Goal: Information Seeking & Learning: Learn about a topic

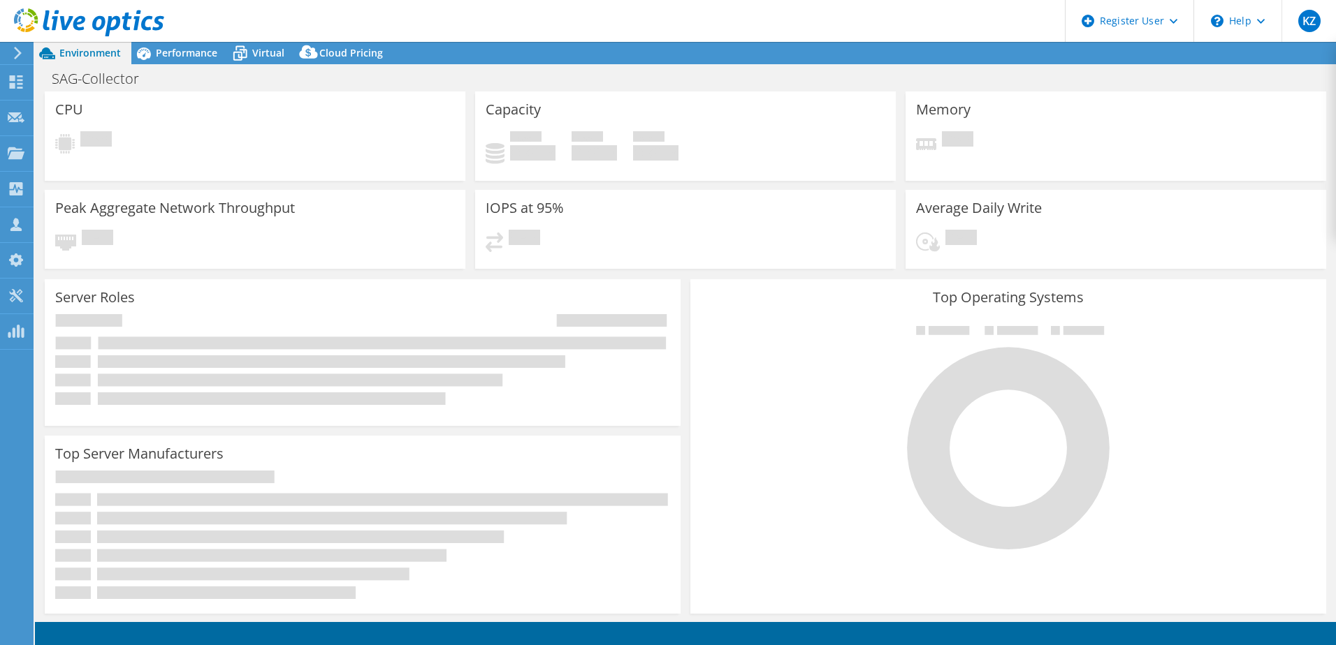
select select "USD"
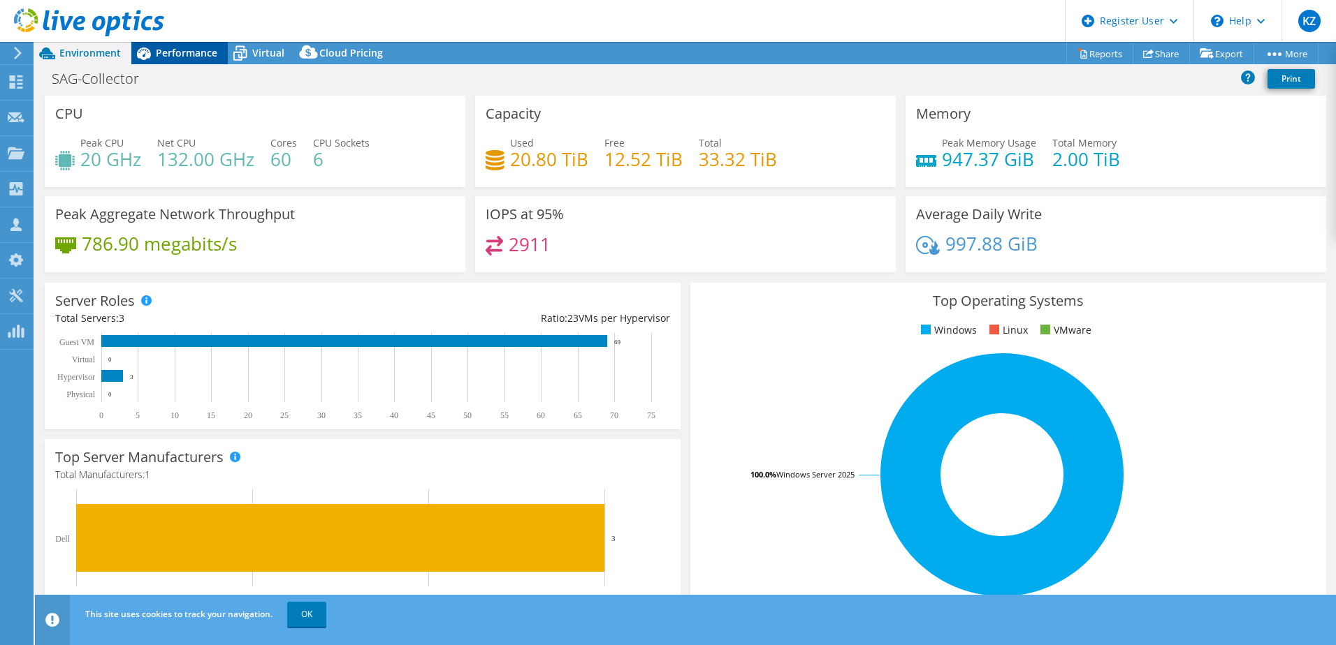
click at [154, 61] on icon at bounding box center [143, 53] width 24 height 24
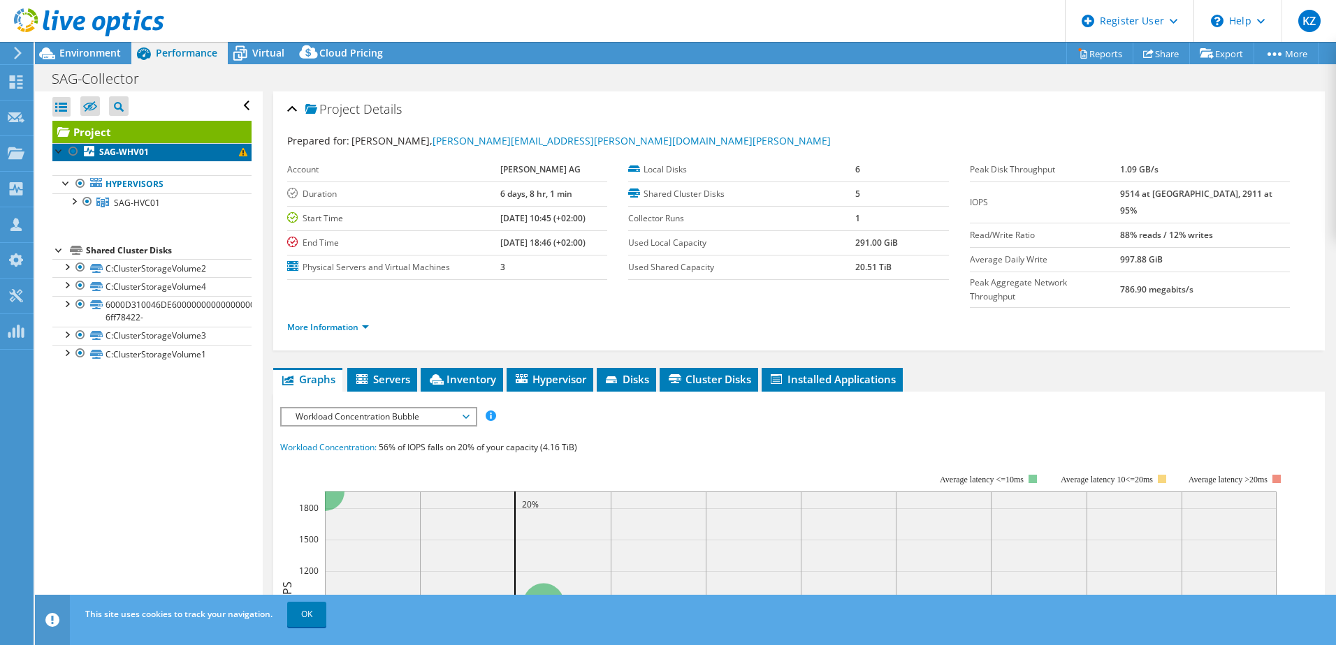
click at [151, 155] on link "SAG-WHV01" at bounding box center [151, 152] width 199 height 18
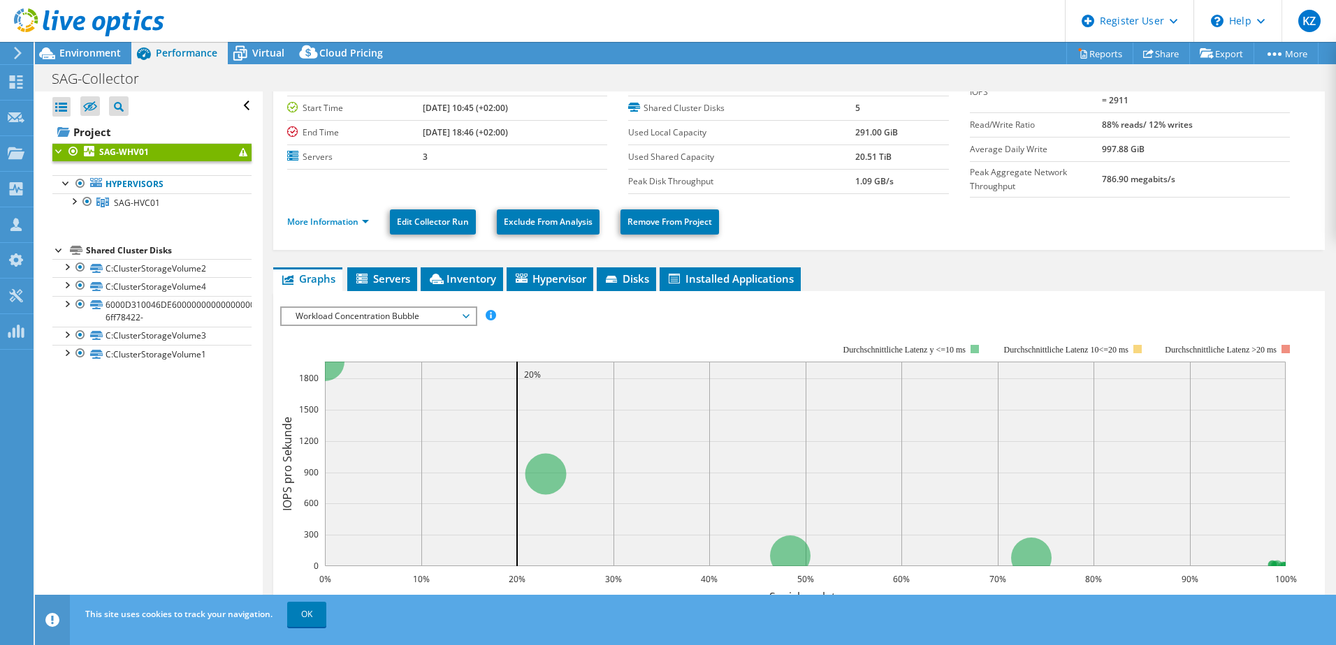
scroll to position [51, 0]
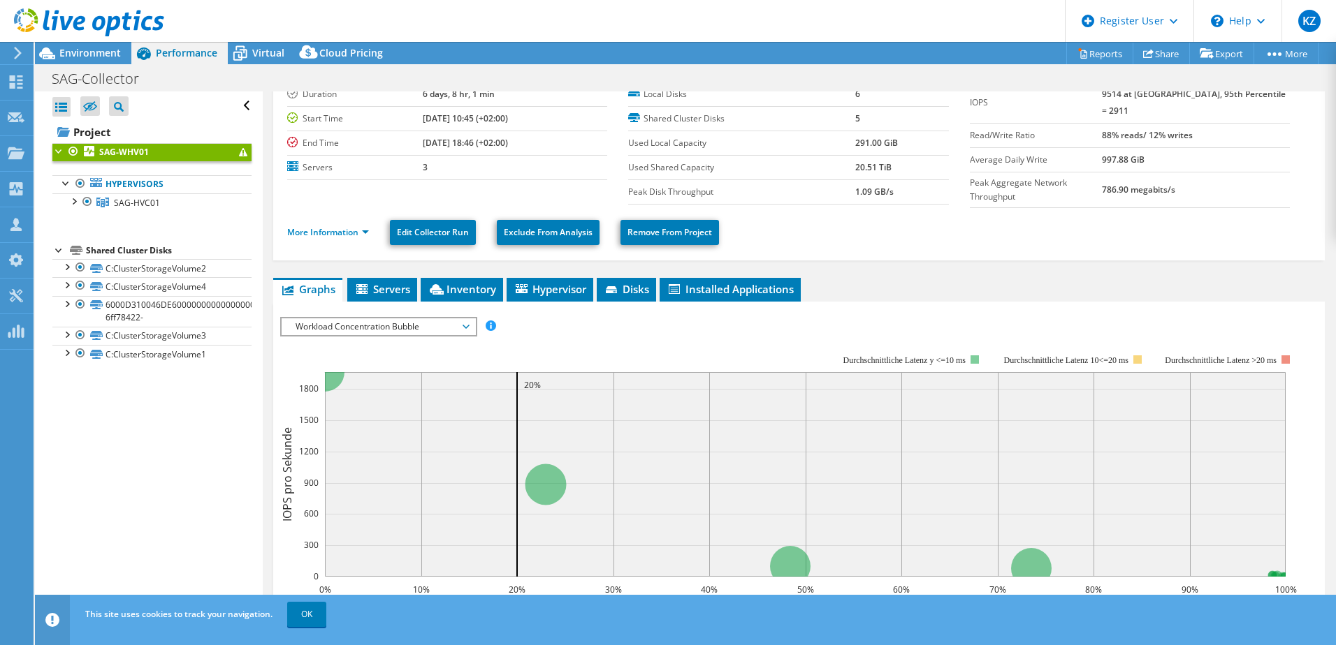
click at [381, 336] on rect at bounding box center [788, 475] width 1016 height 279
click at [375, 326] on span "Workload Concentration Bubble" at bounding box center [378, 327] width 180 height 17
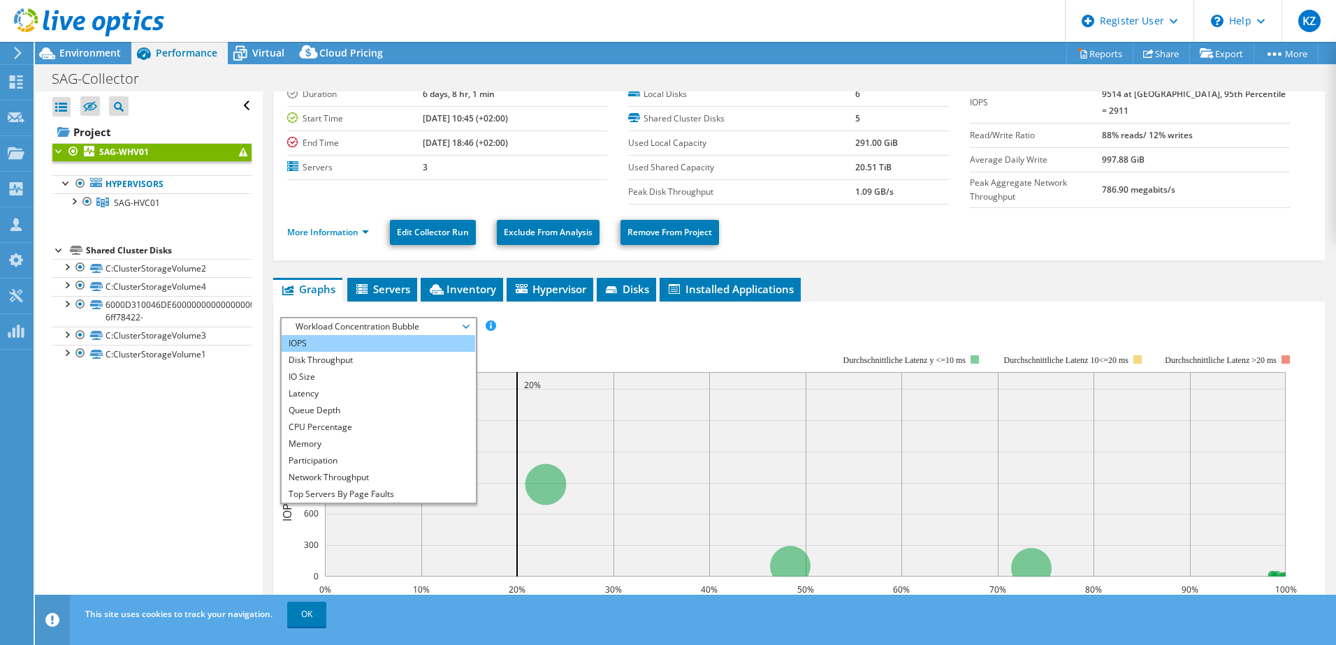
click at [363, 337] on li "IOPS" at bounding box center [378, 343] width 193 height 17
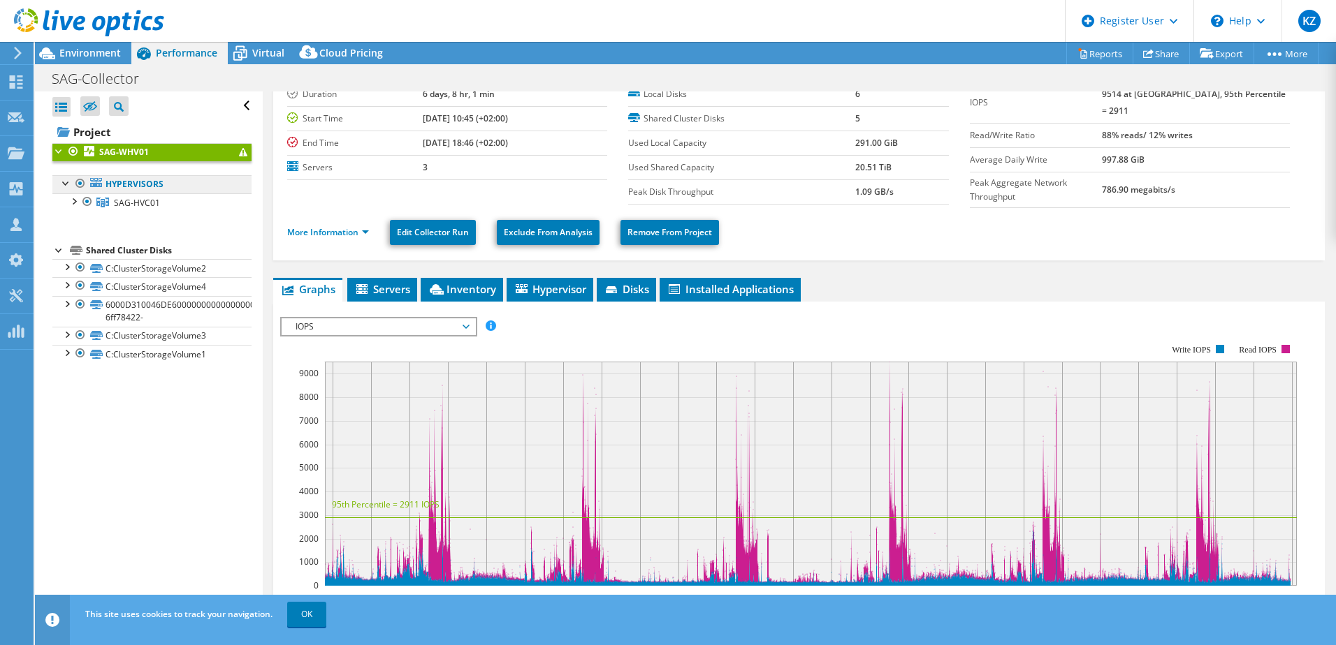
click at [176, 176] on link "Hypervisors" at bounding box center [151, 184] width 199 height 18
click at [171, 185] on link "Hypervisors" at bounding box center [151, 184] width 199 height 18
click at [139, 182] on link "Hypervisors" at bounding box center [151, 184] width 199 height 18
click at [136, 200] on span "SAG-HVC01" at bounding box center [137, 203] width 46 height 12
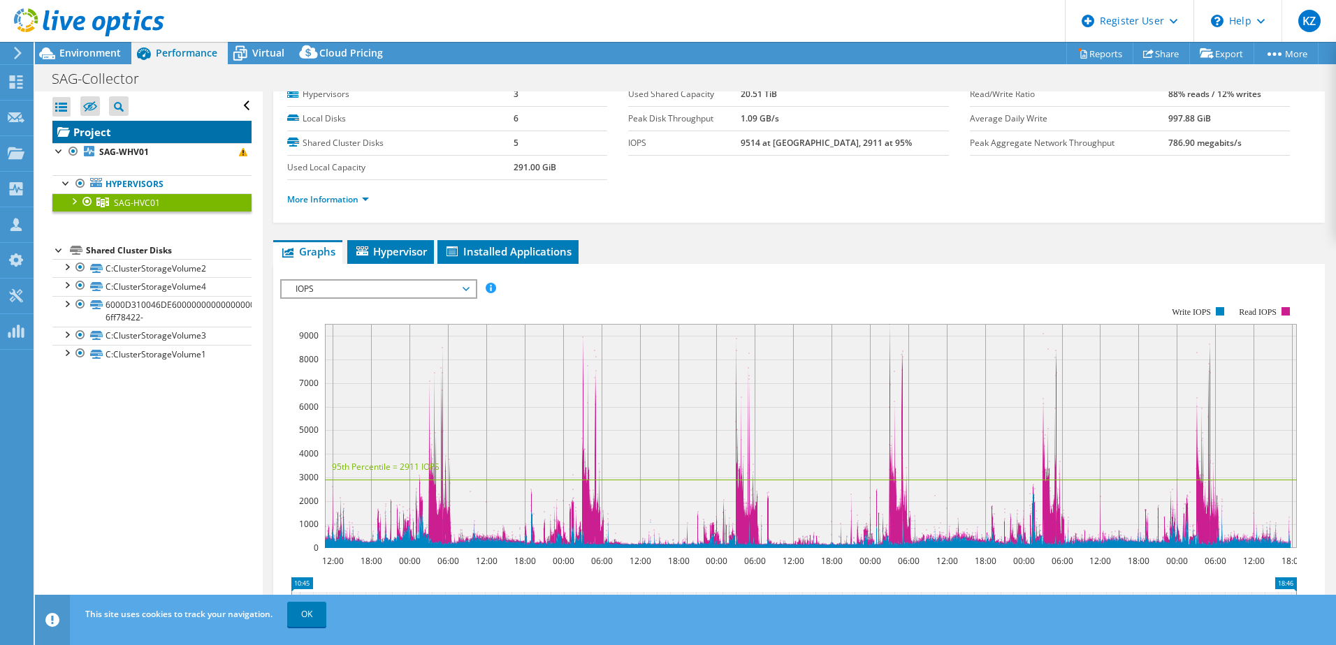
click at [108, 133] on link "Project" at bounding box center [151, 132] width 199 height 22
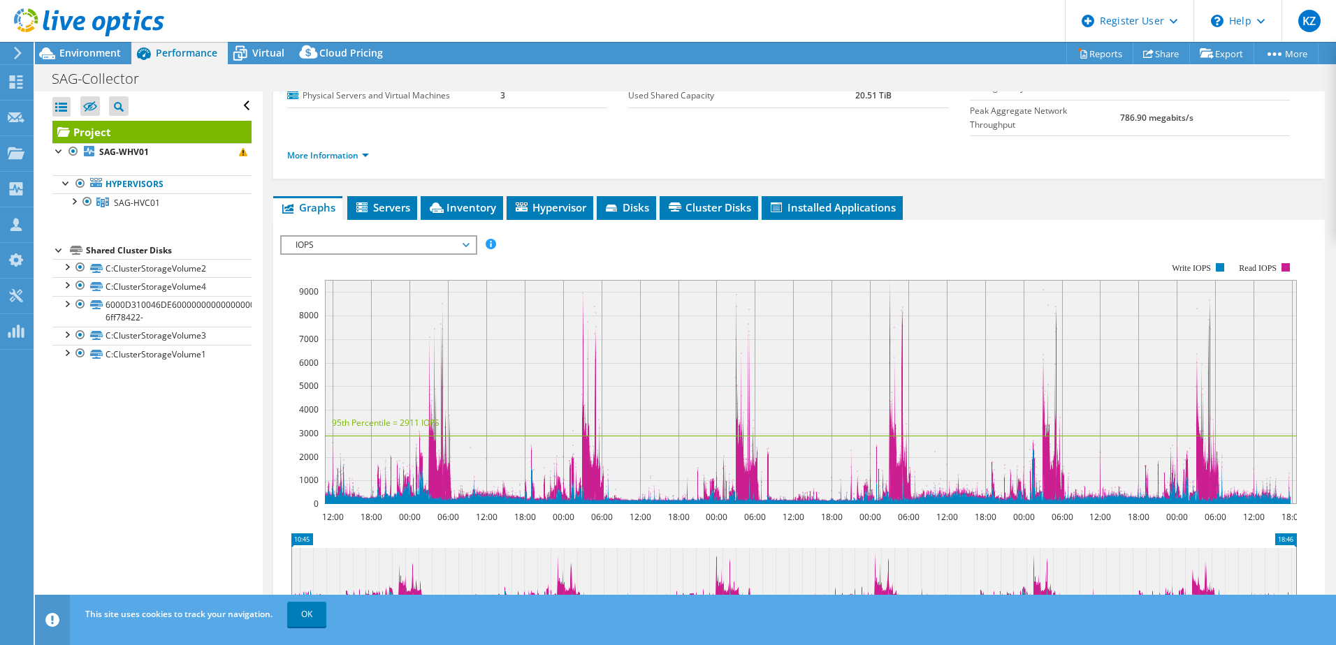
scroll to position [191, 0]
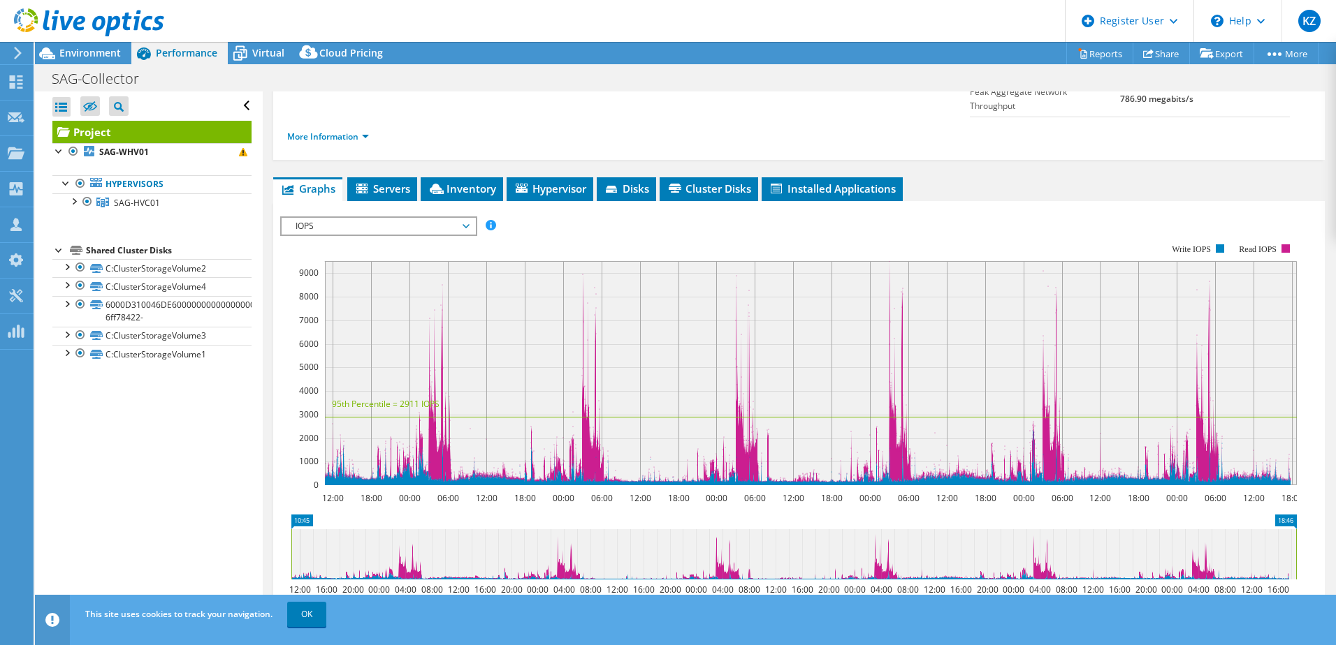
click at [352, 217] on div "IOPS IOPS Disk Throughput IO Size Latency Queue Depth CPU Percentage Memory Pag…" at bounding box center [378, 227] width 197 height 20
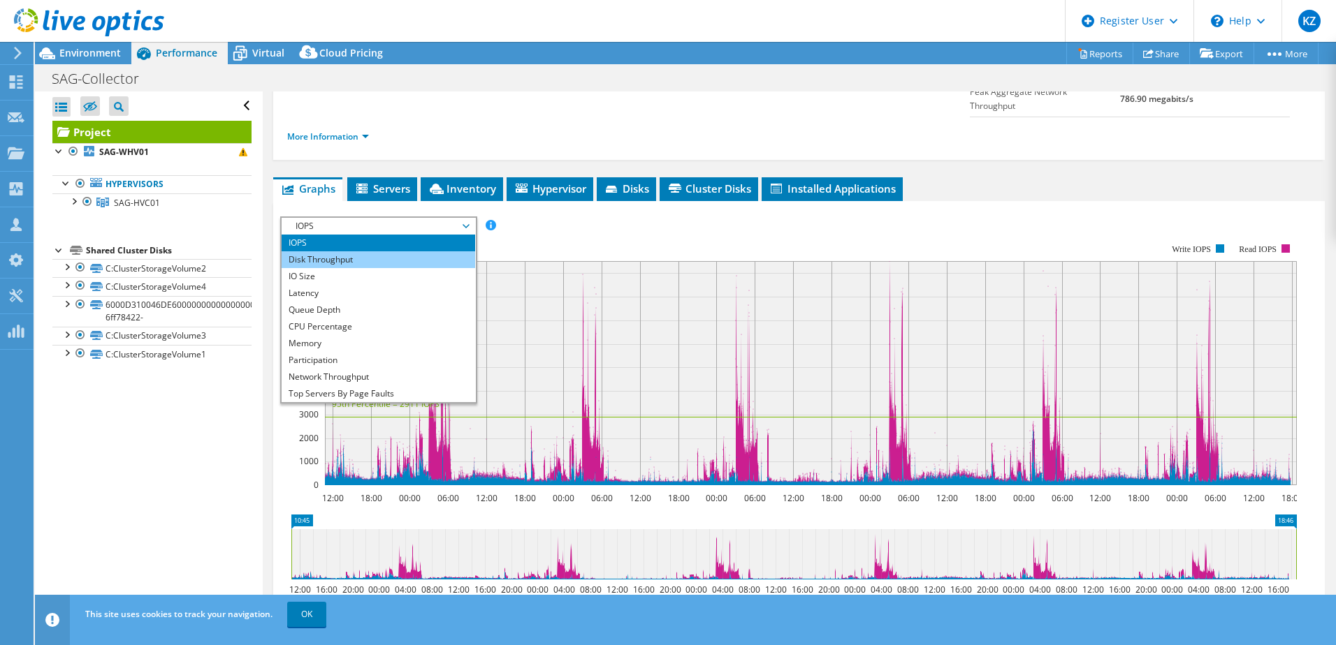
click at [339, 251] on li "Disk Throughput" at bounding box center [378, 259] width 193 height 17
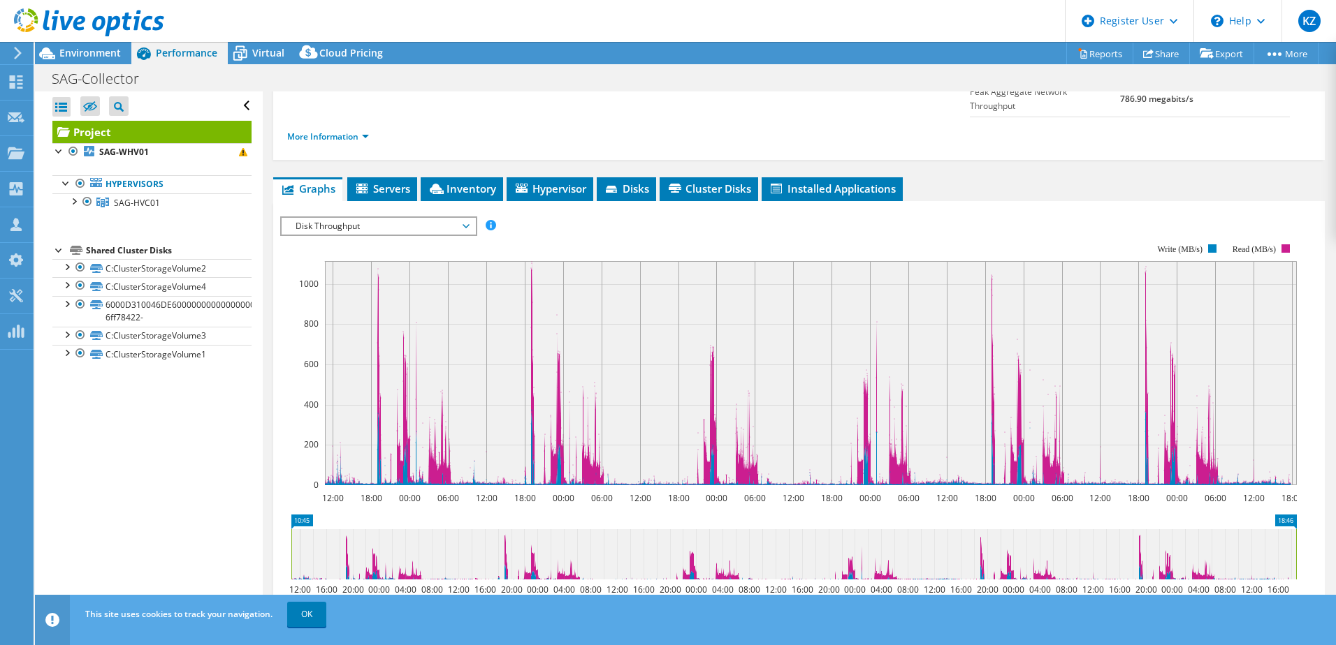
click at [389, 218] on span "Disk Throughput" at bounding box center [378, 226] width 180 height 17
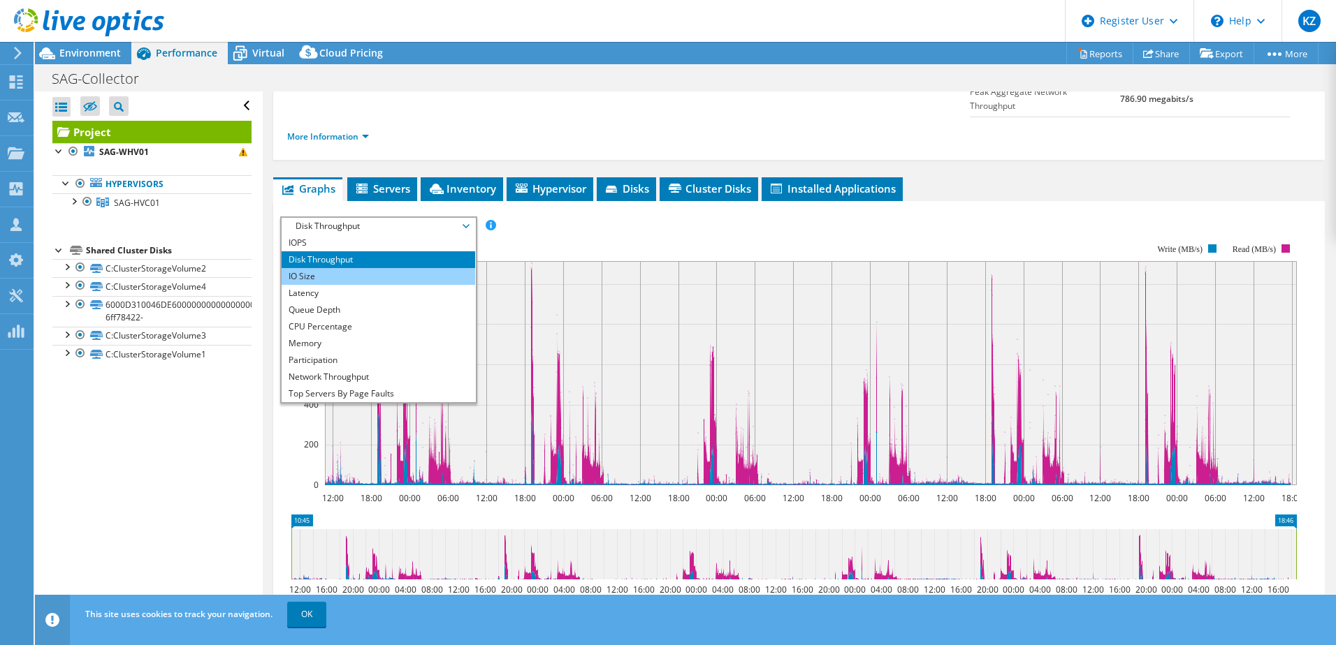
click at [373, 268] on li "IO Size" at bounding box center [378, 276] width 193 height 17
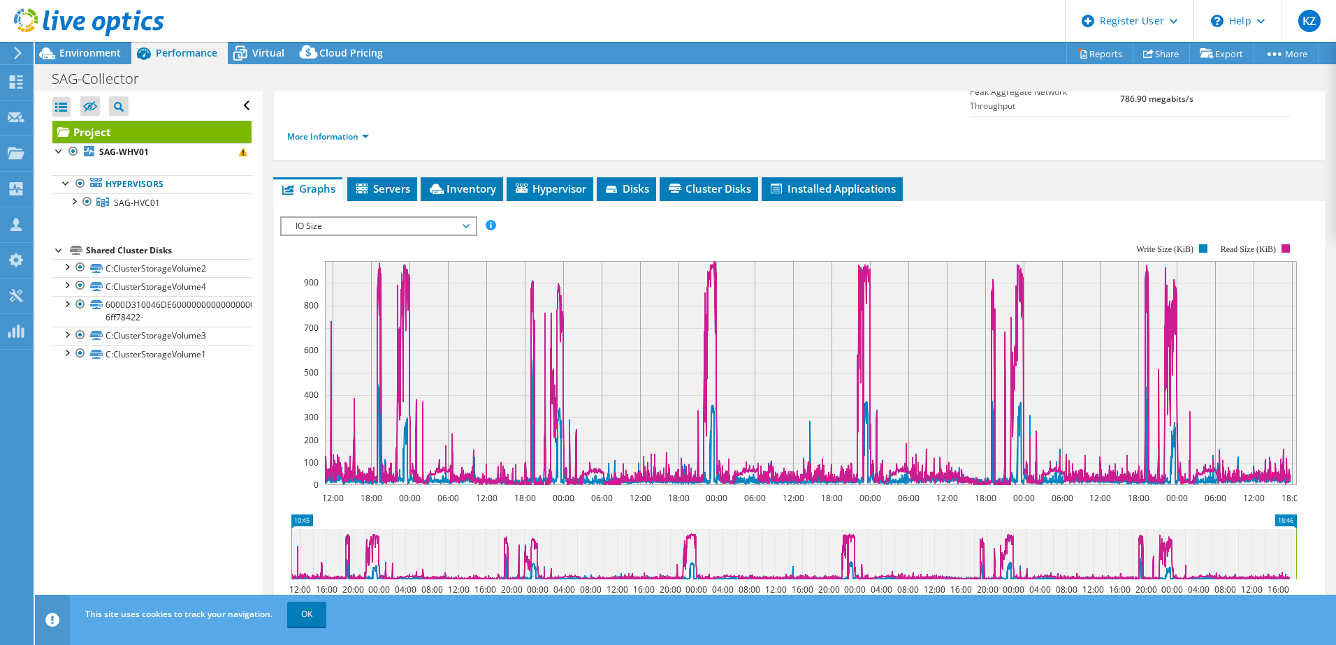
click at [364, 218] on span "IO Size" at bounding box center [378, 226] width 180 height 17
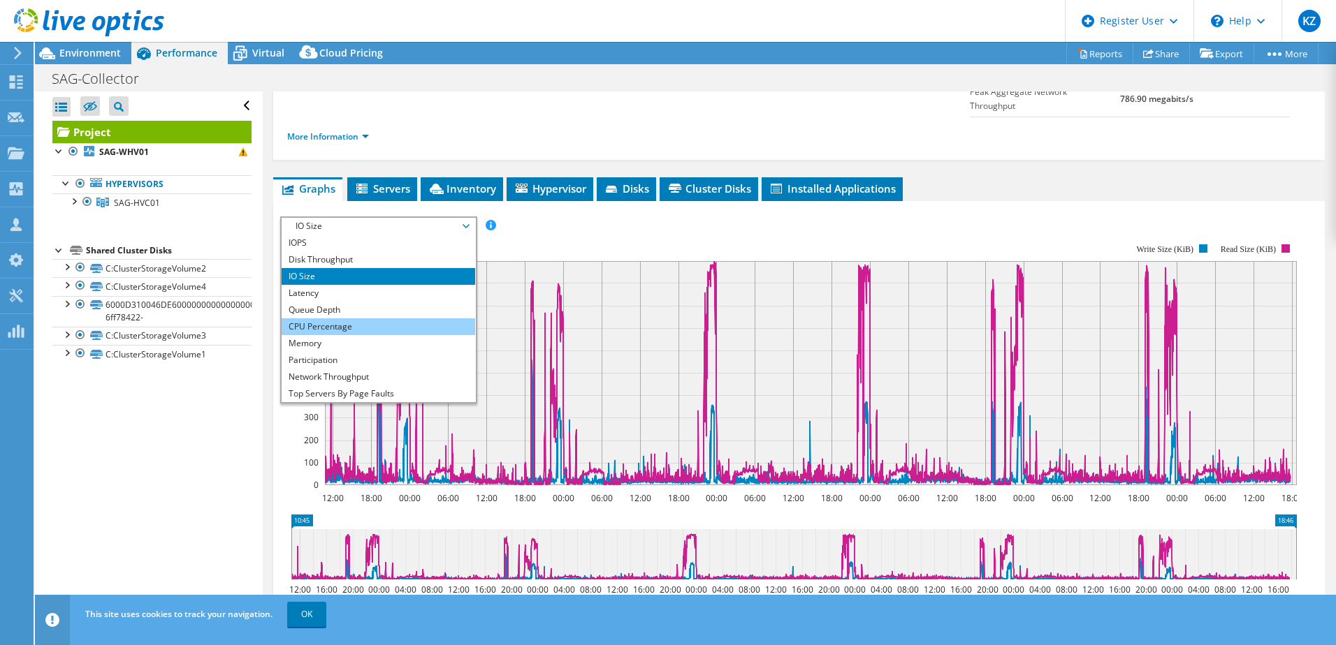
click at [351, 319] on li "CPU Percentage" at bounding box center [378, 327] width 193 height 17
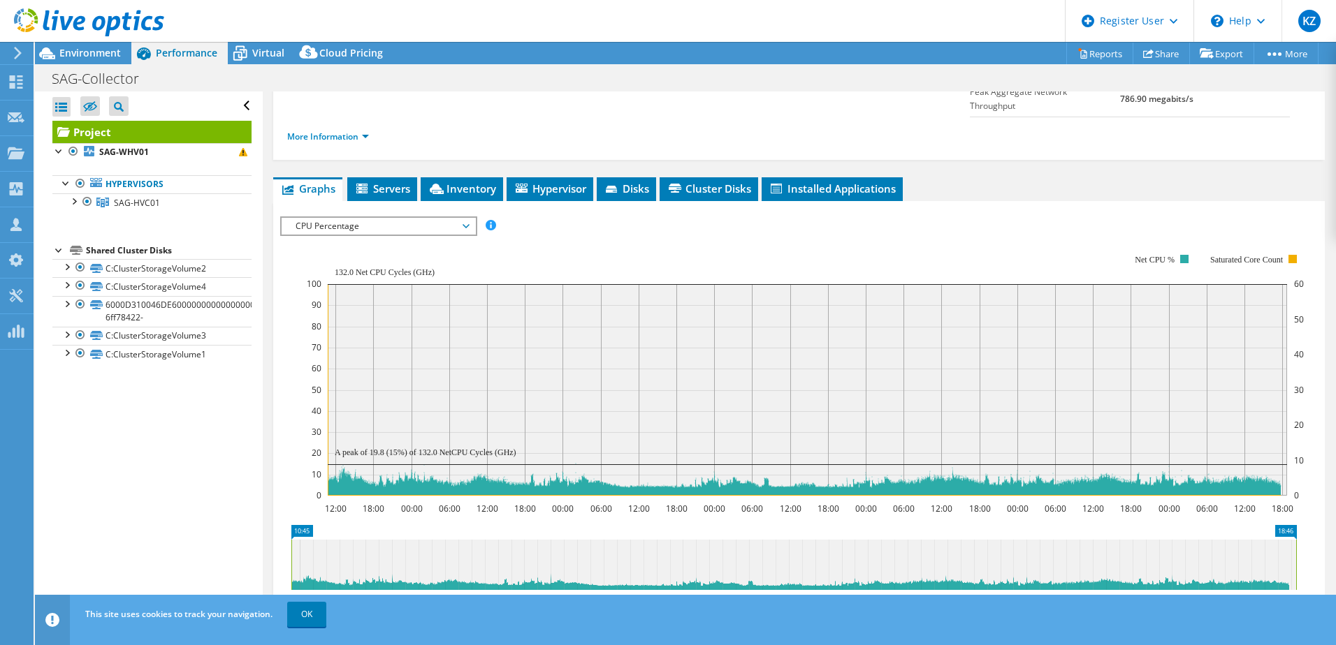
click at [463, 218] on span "CPU Percentage" at bounding box center [378, 226] width 180 height 17
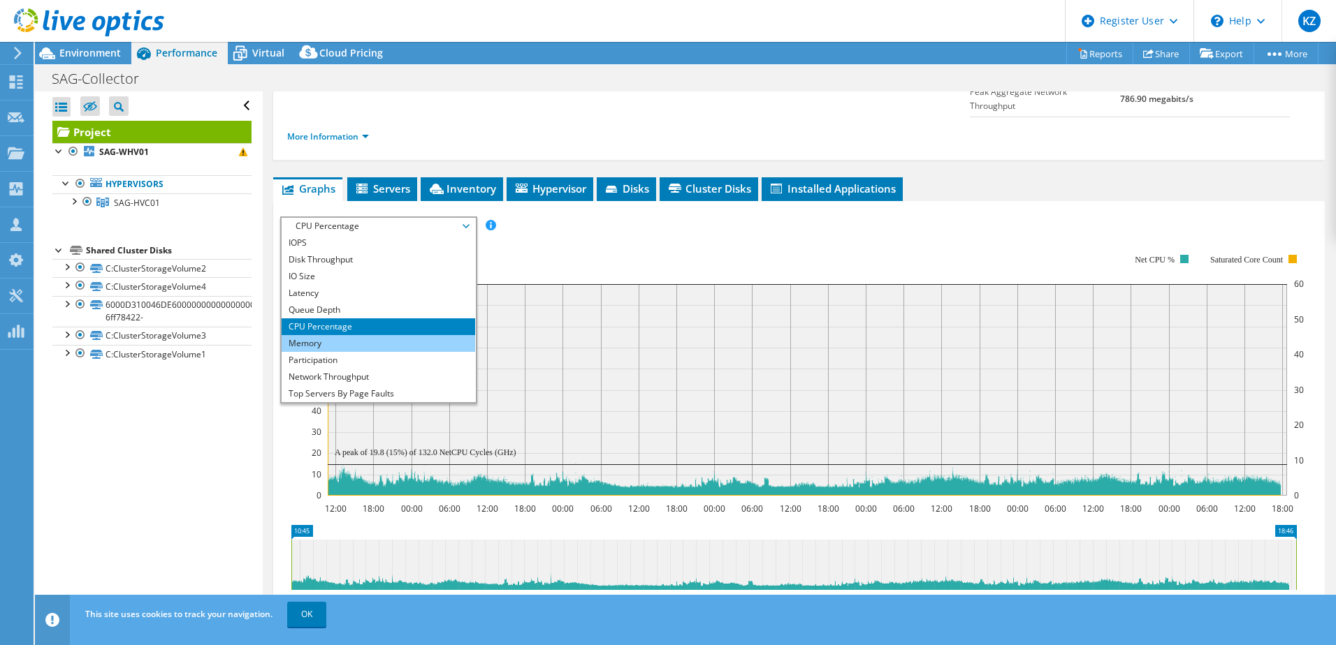
click at [339, 335] on li "Memory" at bounding box center [378, 343] width 193 height 17
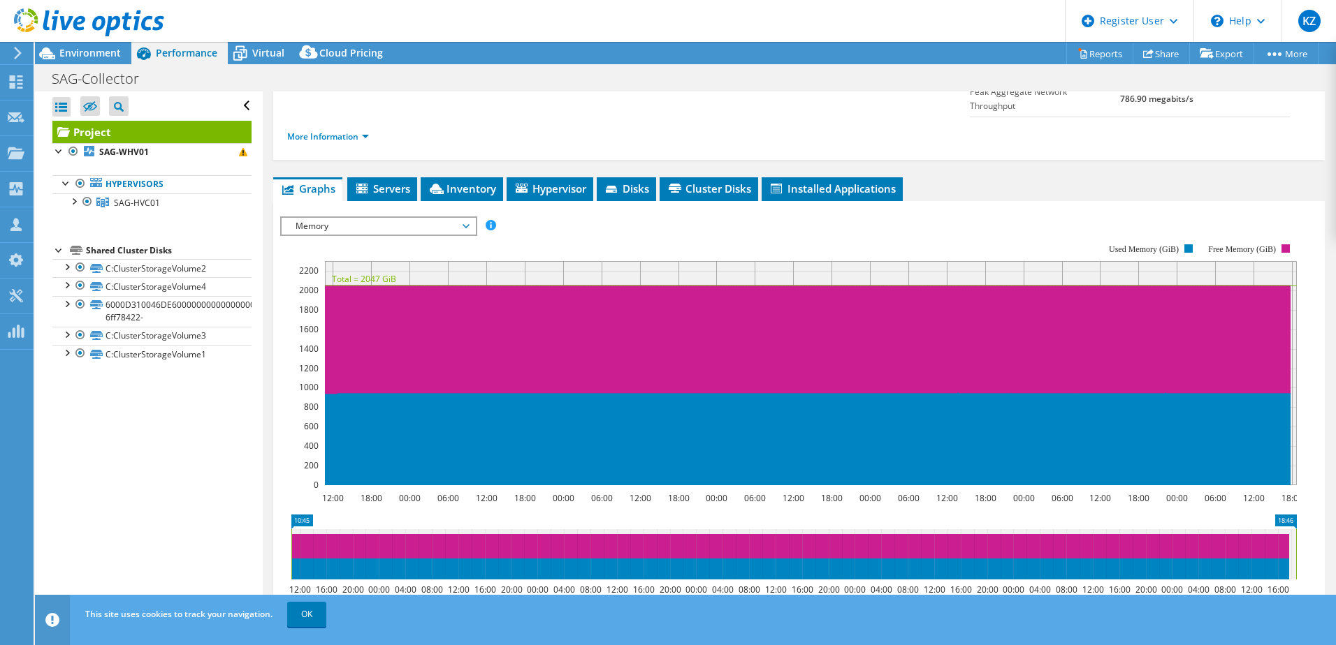
click at [430, 218] on span "Memory" at bounding box center [378, 226] width 180 height 17
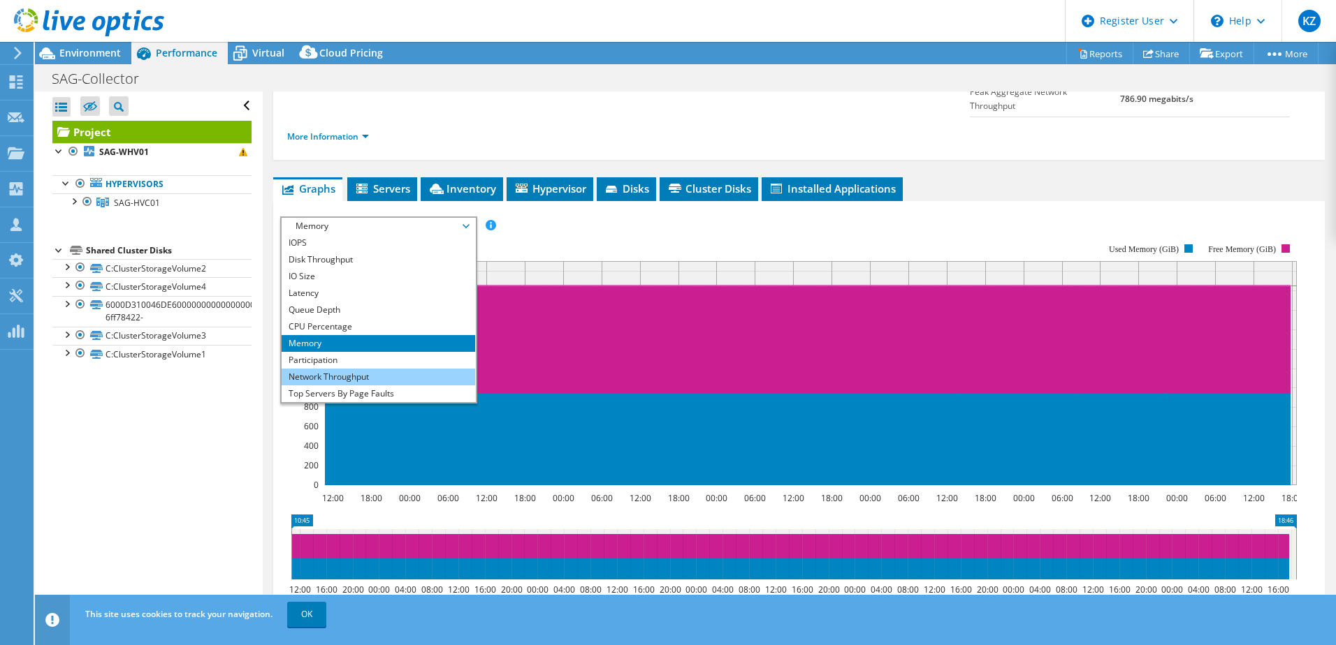
click at [377, 369] on li "Network Throughput" at bounding box center [378, 377] width 193 height 17
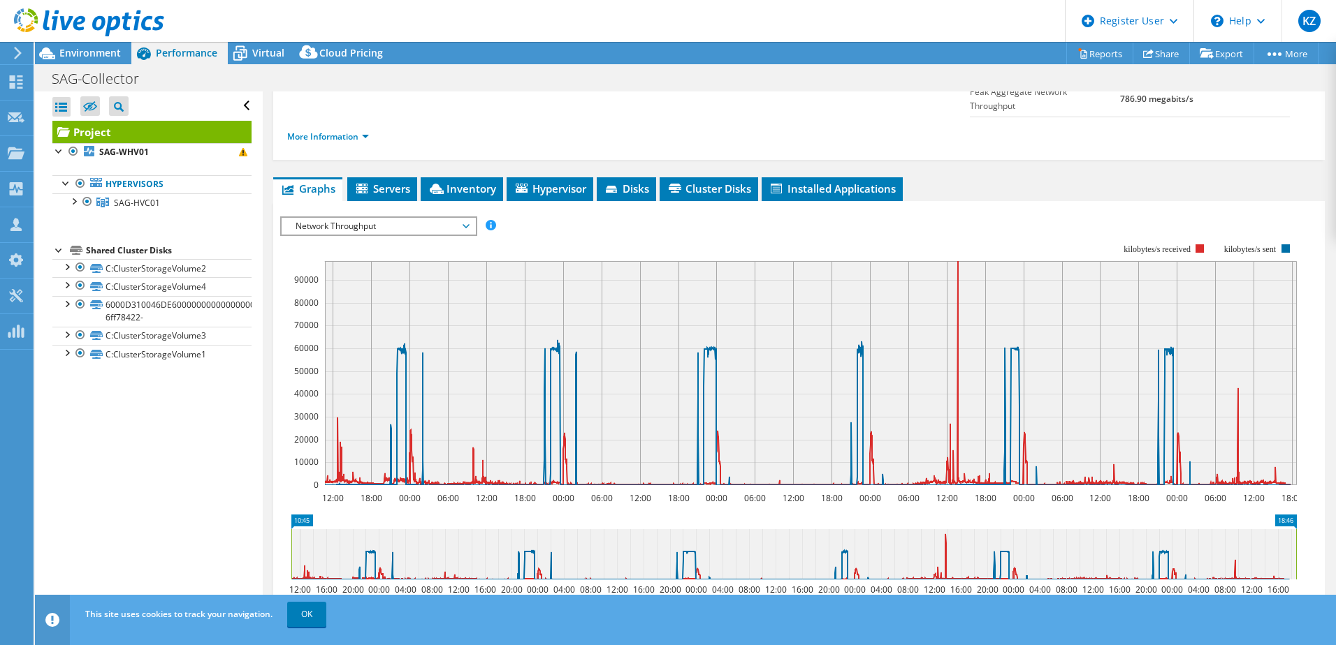
click at [296, 218] on span "Network Throughput" at bounding box center [378, 226] width 180 height 17
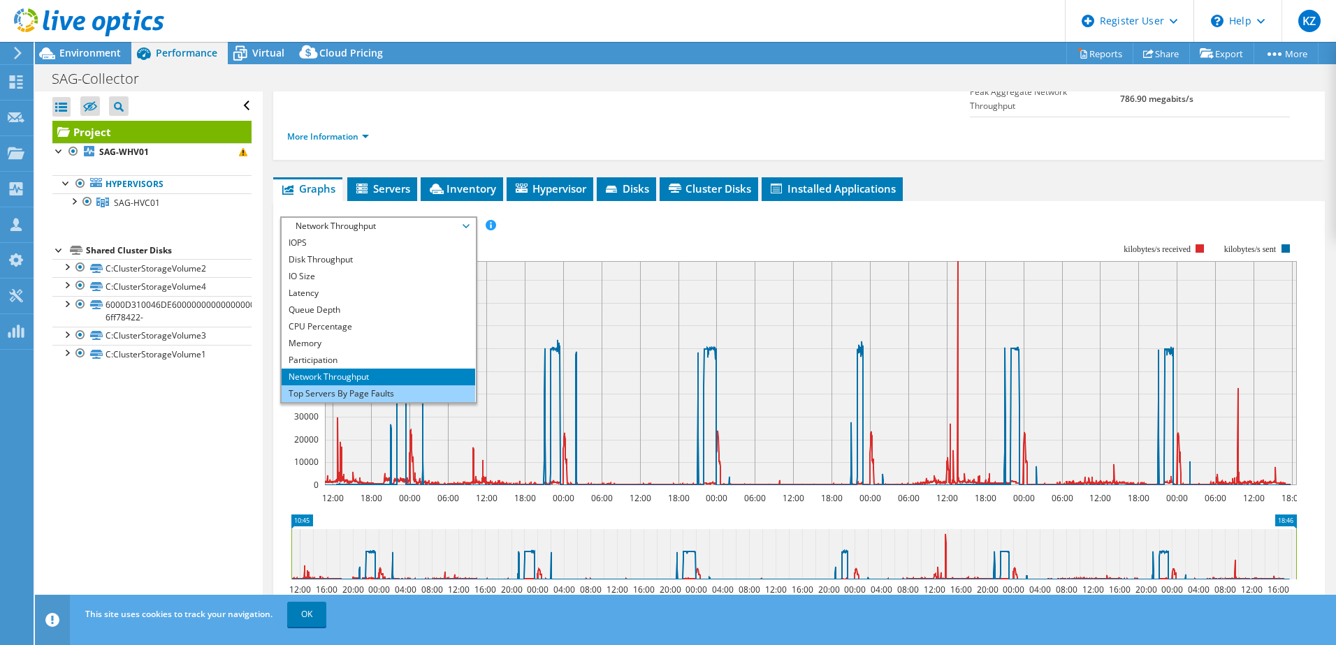
click at [331, 386] on li "Top Servers By Page Faults" at bounding box center [378, 394] width 193 height 17
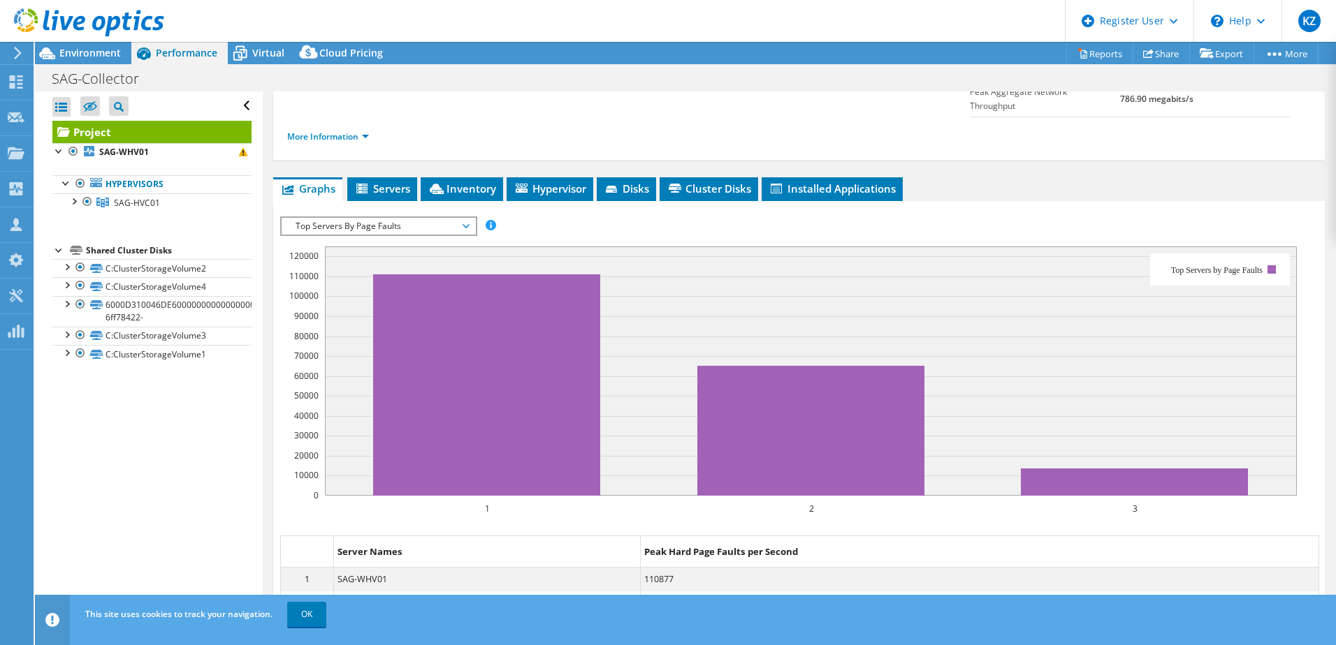
click at [371, 218] on span "Top Servers By Page Faults" at bounding box center [378, 226] width 180 height 17
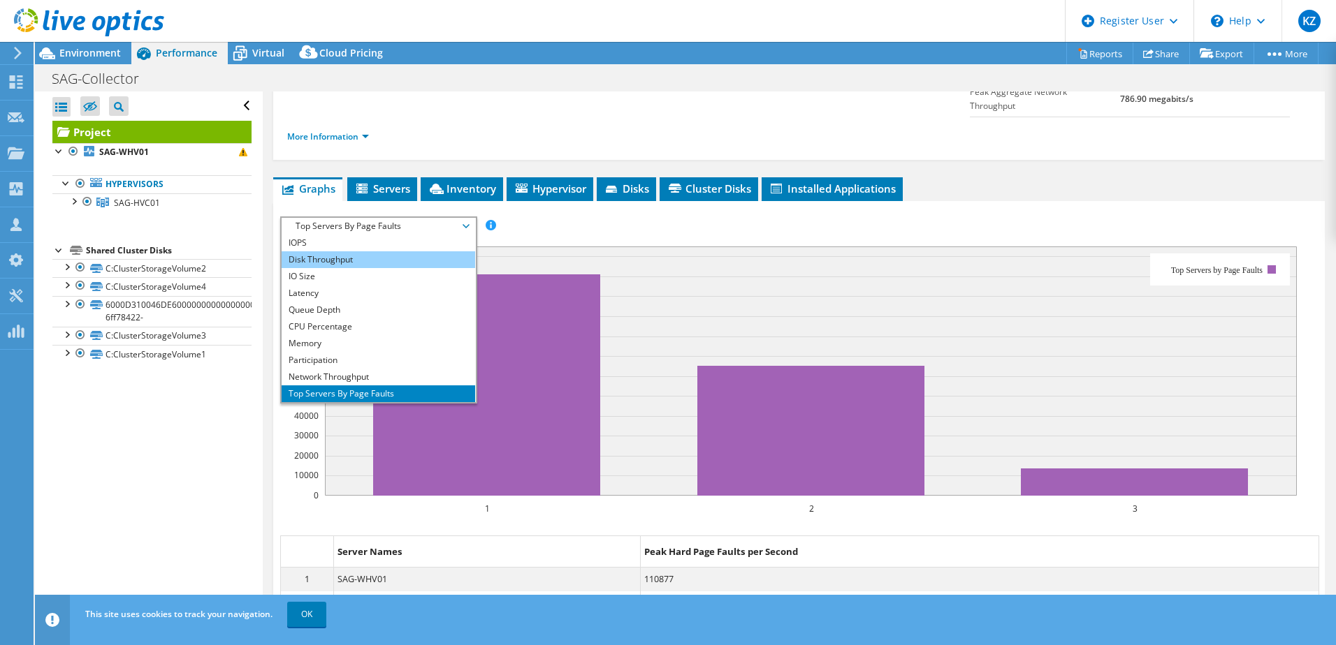
click at [347, 251] on li "Disk Throughput" at bounding box center [378, 259] width 193 height 17
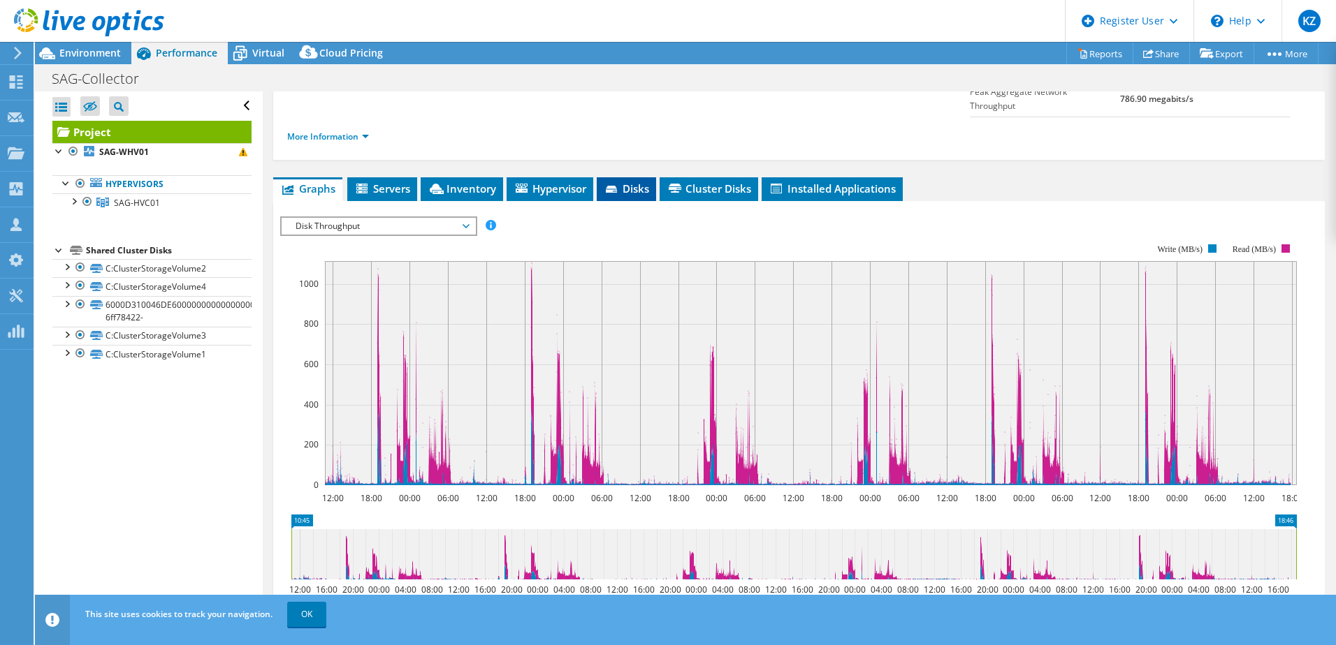
click at [627, 182] on span "Disks" at bounding box center [626, 189] width 45 height 14
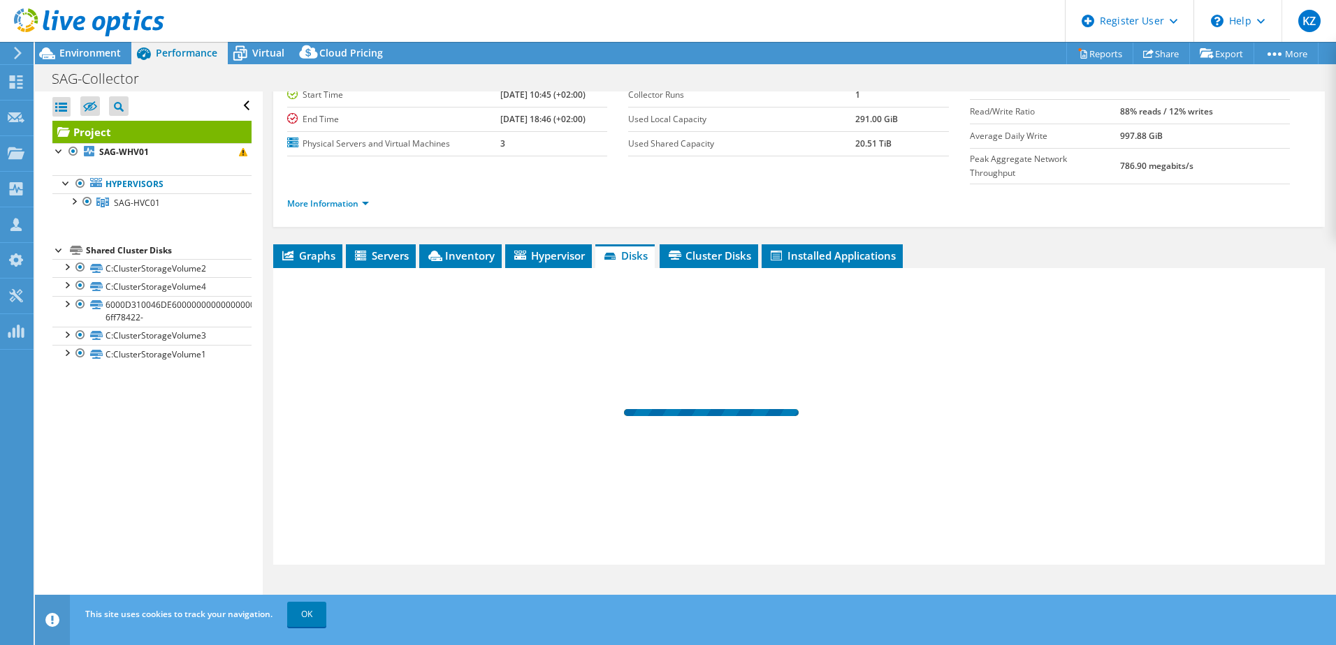
scroll to position [96, 0]
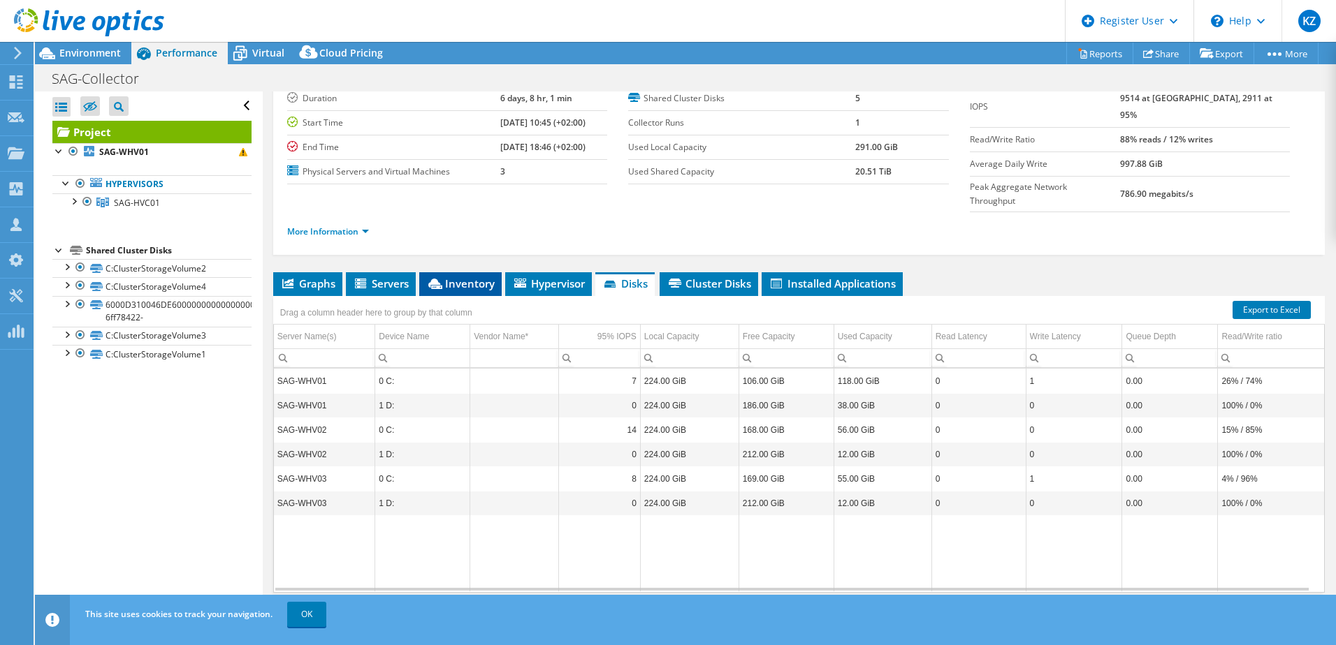
click at [461, 277] on span "Inventory" at bounding box center [460, 284] width 68 height 14
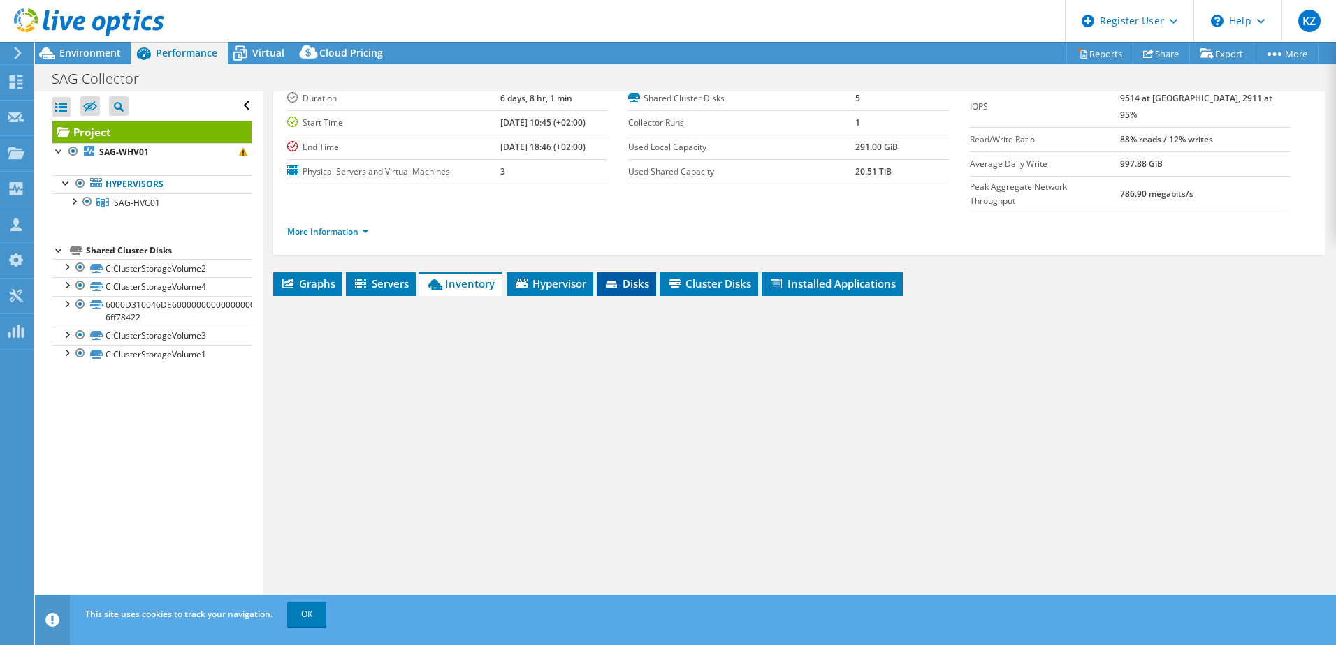
click at [631, 277] on span "Disks" at bounding box center [626, 284] width 45 height 14
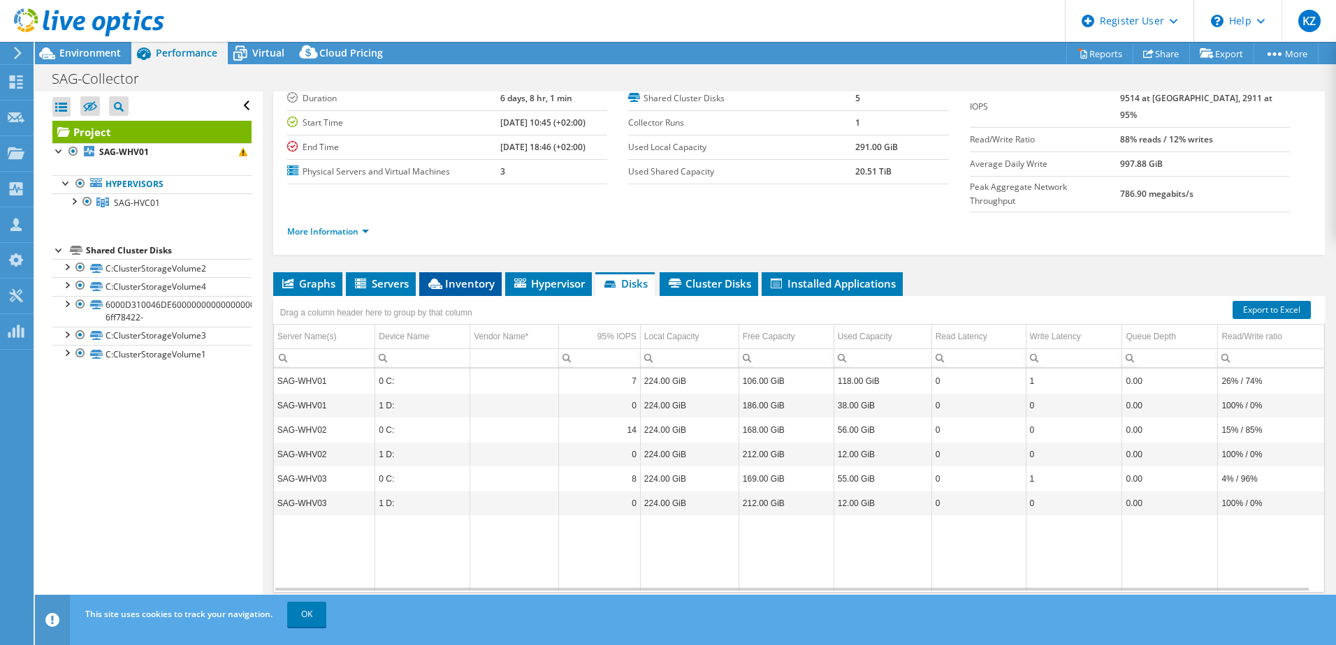
click at [461, 277] on span "Inventory" at bounding box center [460, 284] width 68 height 14
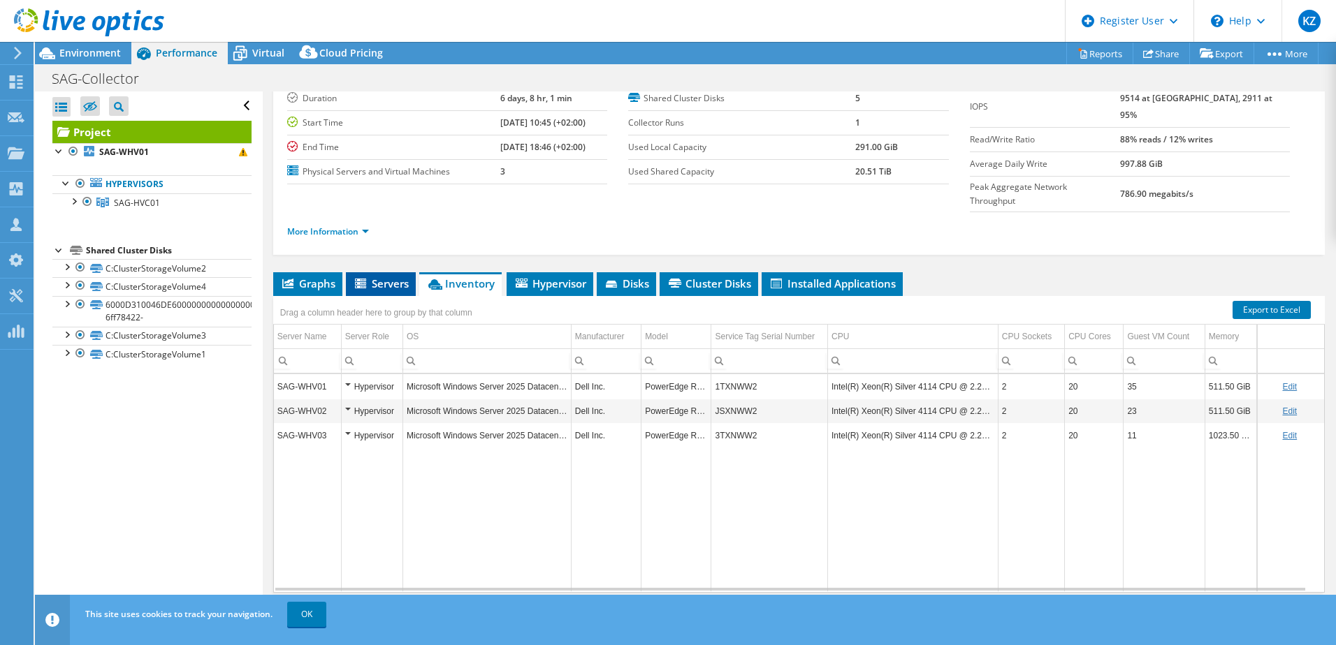
click at [381, 277] on span "Servers" at bounding box center [381, 284] width 56 height 14
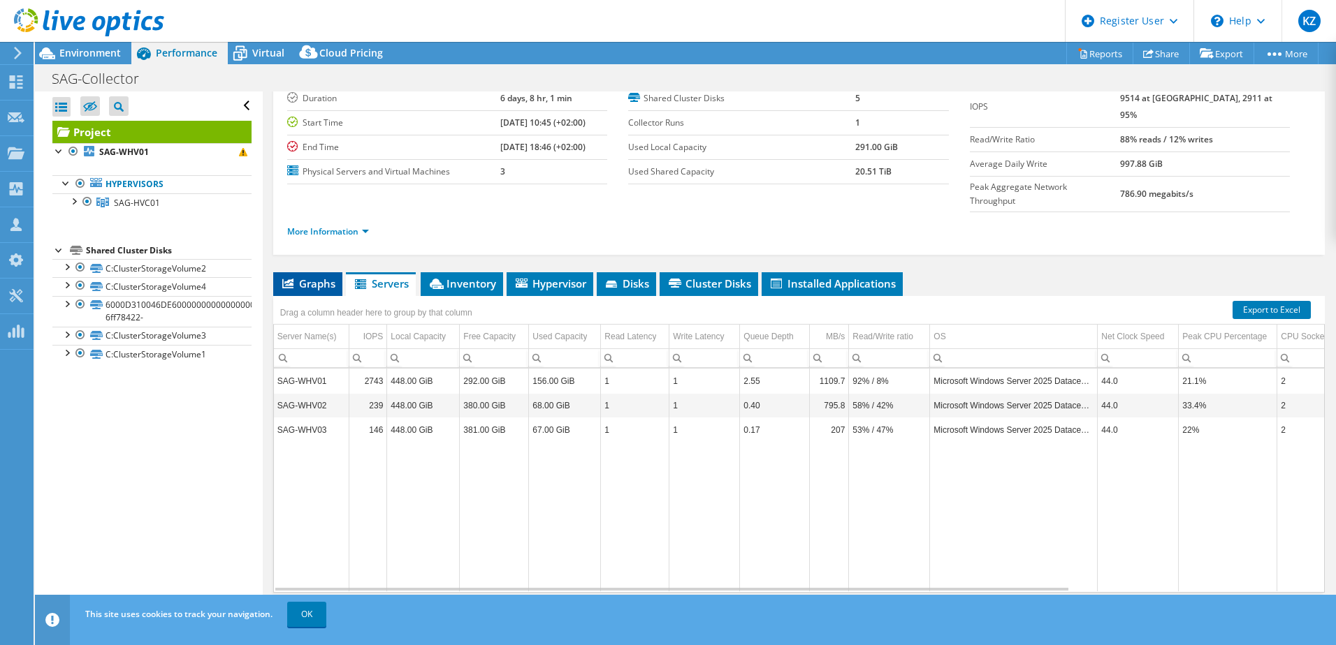
click at [299, 277] on span "Graphs" at bounding box center [307, 284] width 55 height 14
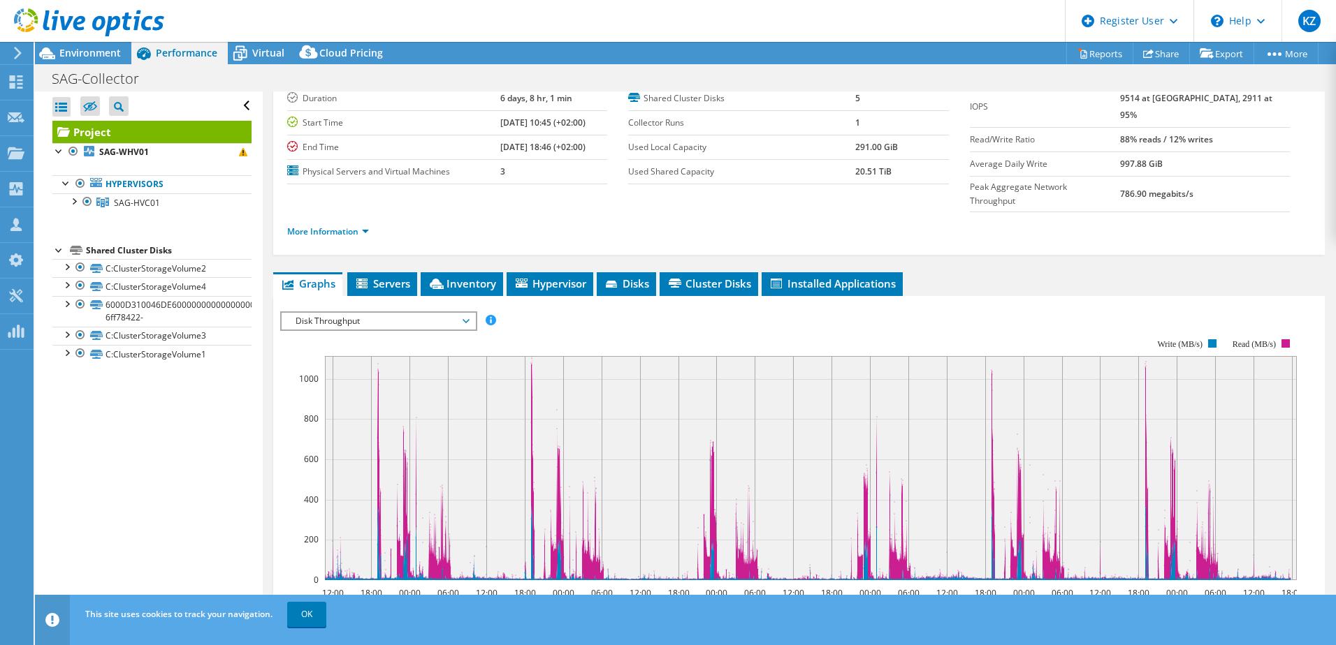
scroll to position [191, 0]
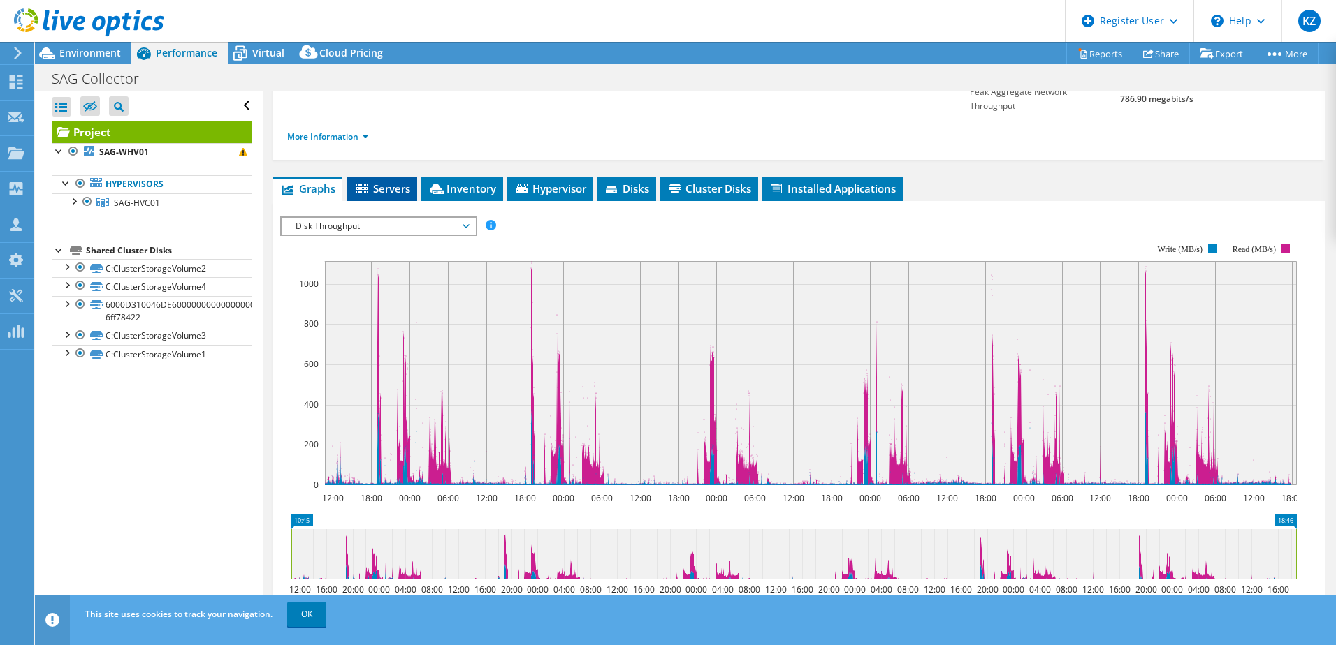
click at [409, 182] on span "Servers" at bounding box center [382, 189] width 56 height 14
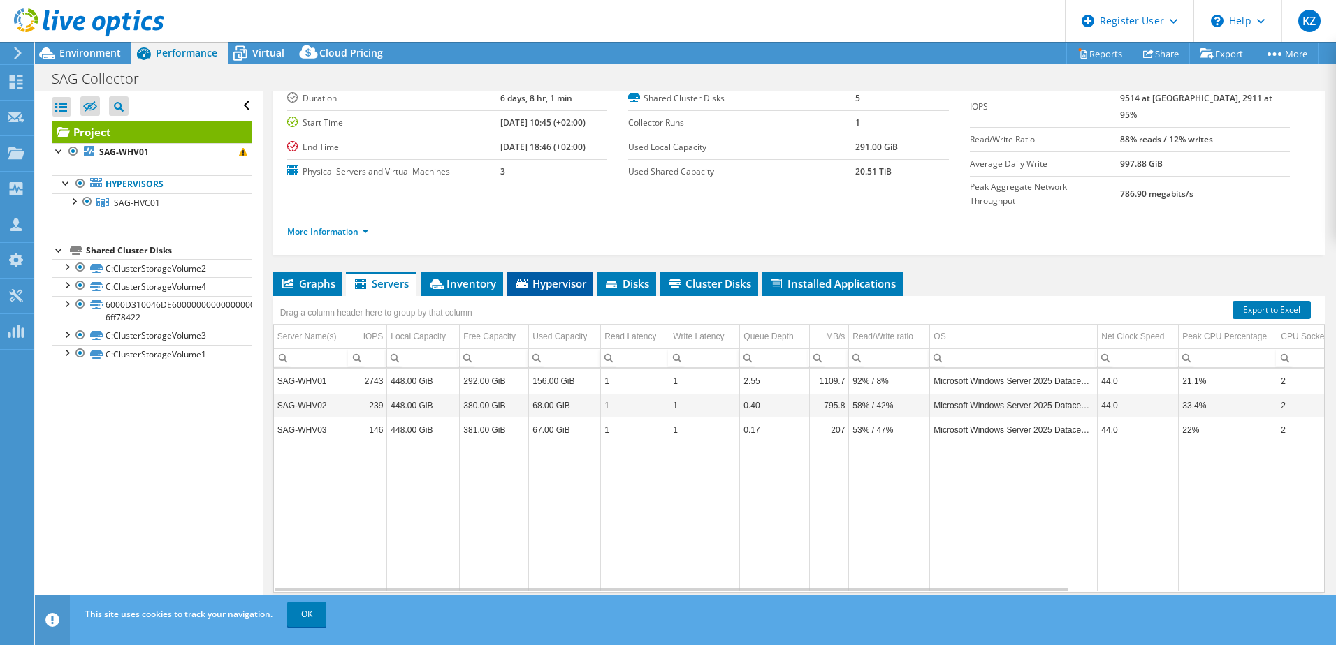
click at [557, 277] on span "Hypervisor" at bounding box center [549, 284] width 73 height 14
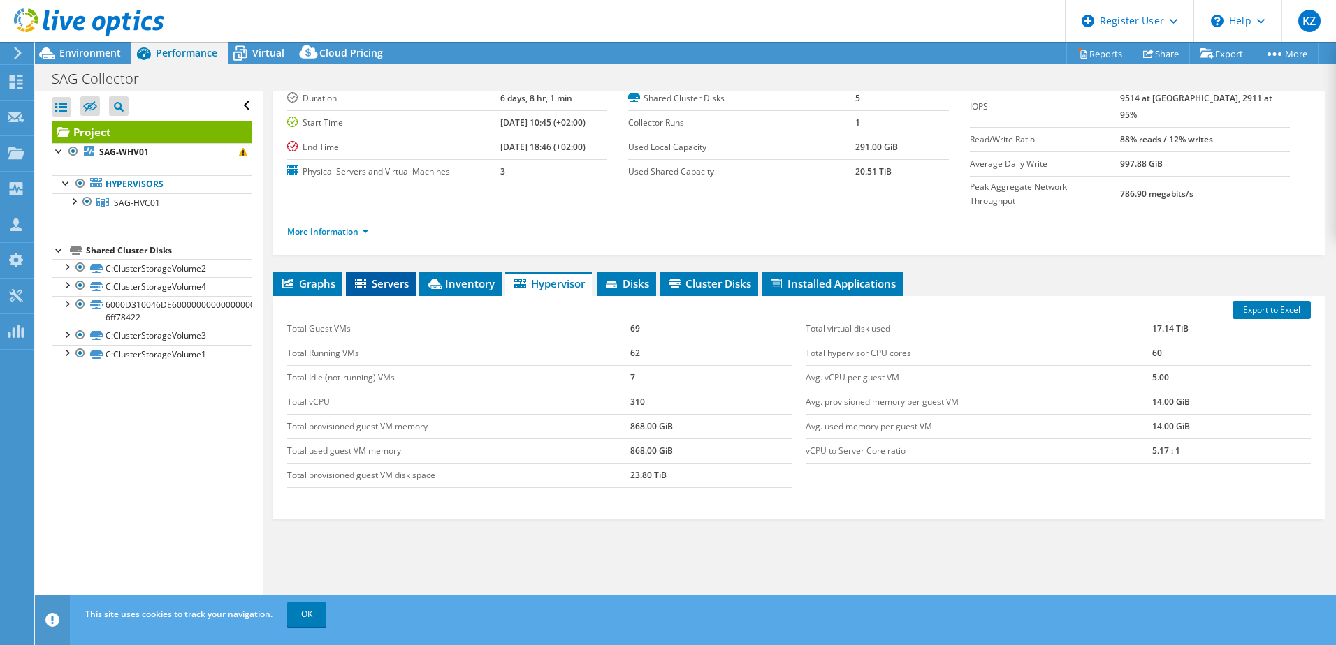
click at [399, 277] on span "Servers" at bounding box center [381, 284] width 56 height 14
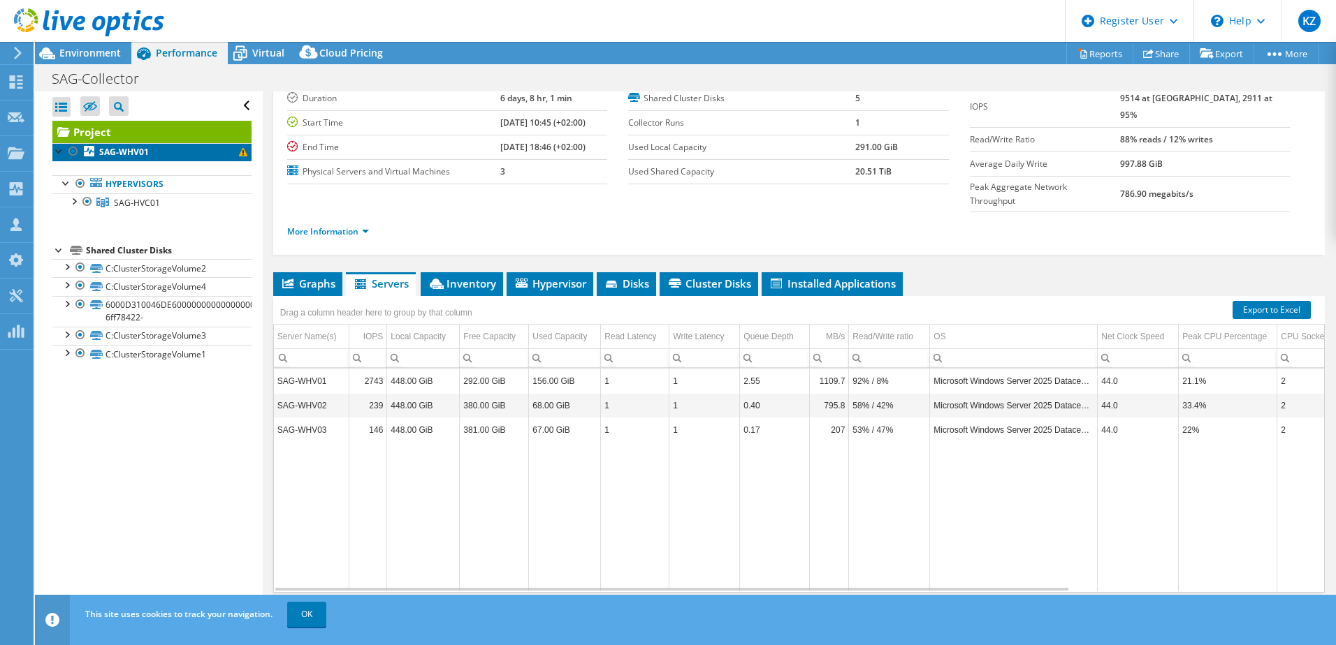
click at [121, 156] on b "SAG-WHV01" at bounding box center [124, 152] width 50 height 12
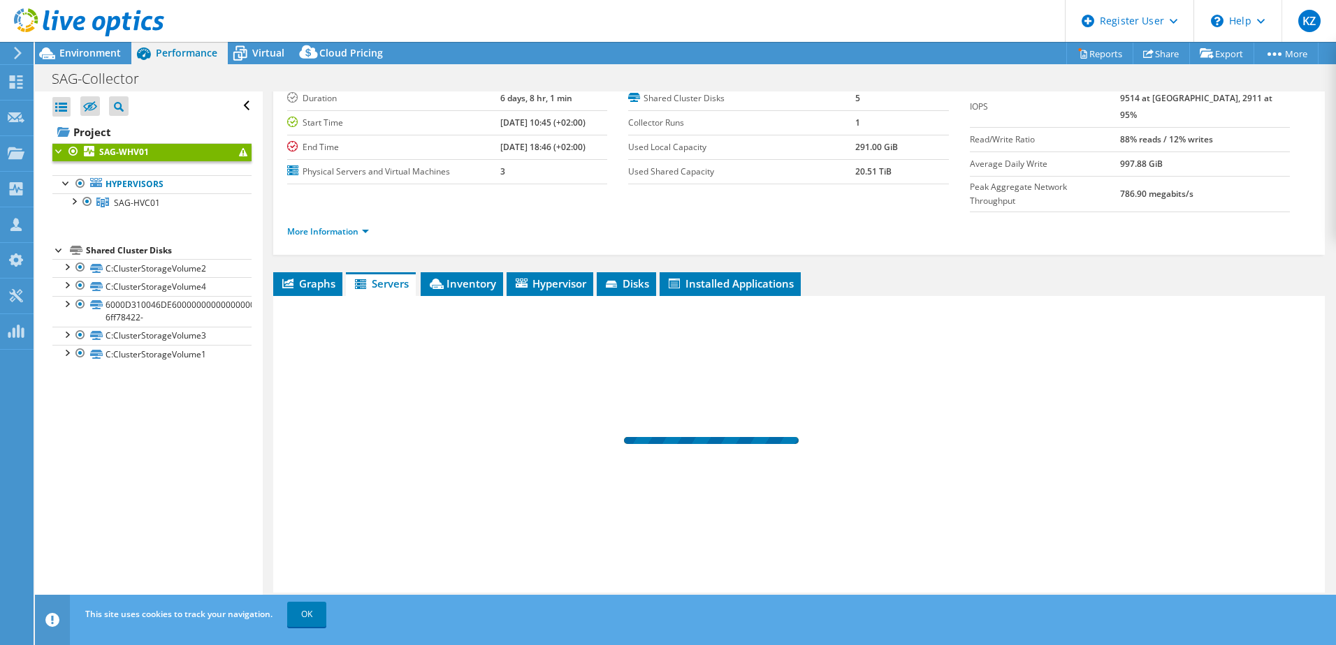
scroll to position [81, 0]
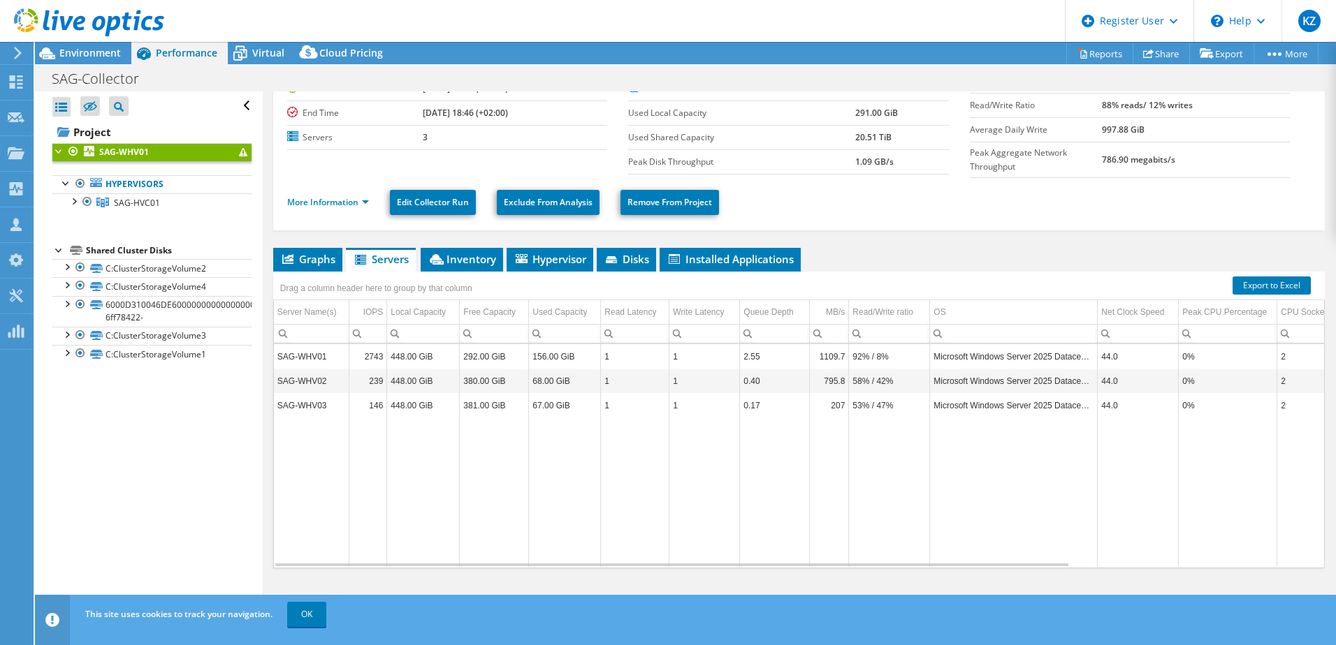
click at [453, 272] on div "Drag a column header here to group by that column" at bounding box center [376, 287] width 206 height 30
click at [460, 256] on span "Inventory" at bounding box center [461, 259] width 68 height 14
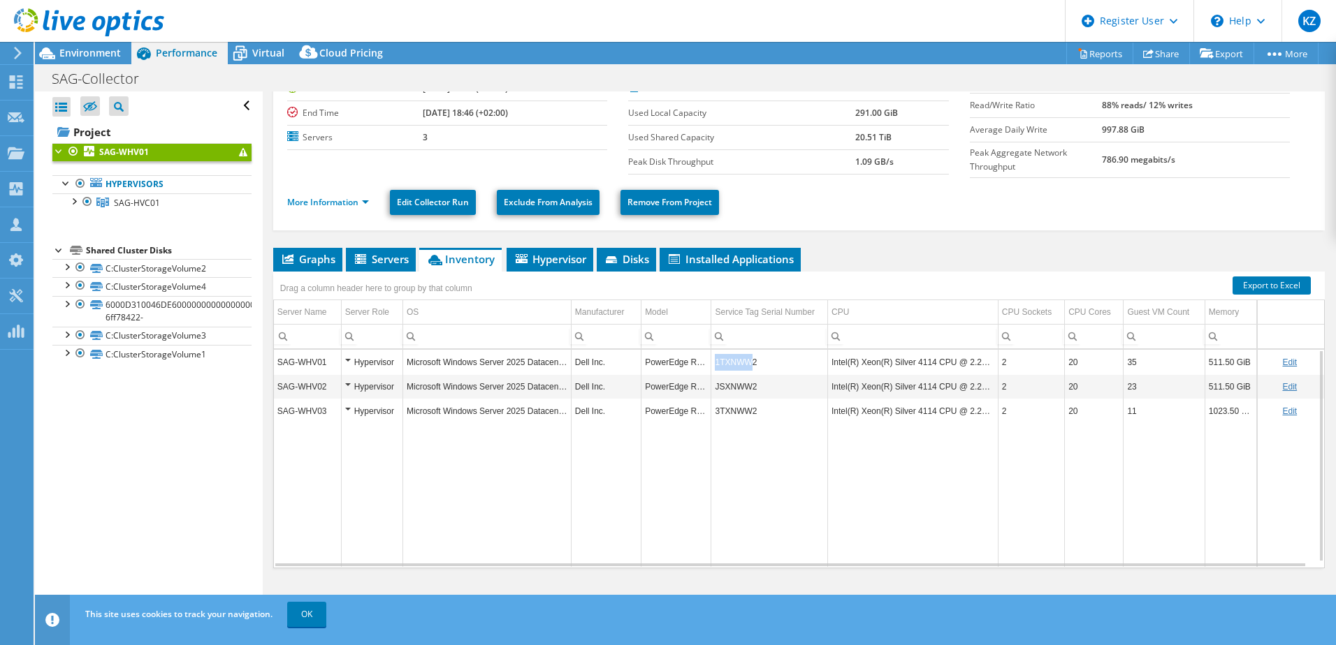
drag, startPoint x: 751, startPoint y: 359, endPoint x: 707, endPoint y: 363, distance: 44.1
click at [707, 363] on tr "SAG-WHV01 Hypervisor Microsoft Windows Server 2025 Datacenter Dell Inc. PowerEd…" at bounding box center [799, 362] width 1050 height 24
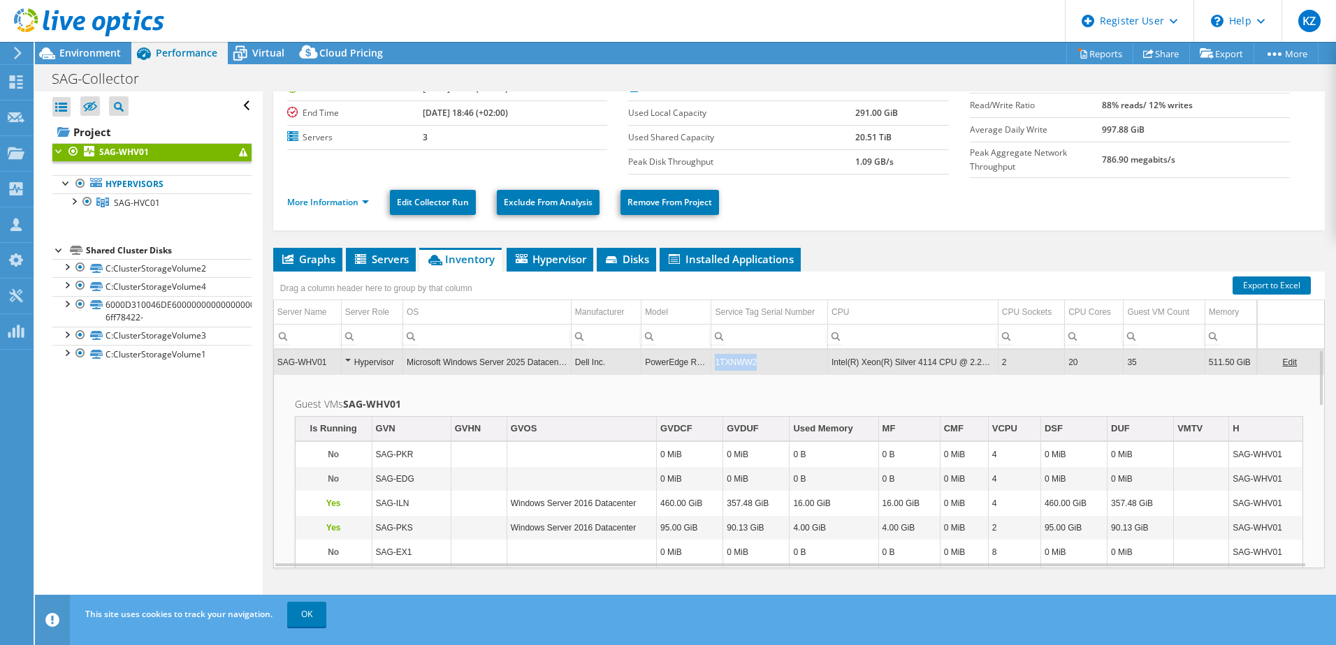
drag, startPoint x: 770, startPoint y: 363, endPoint x: 715, endPoint y: 363, distance: 55.2
click at [715, 363] on td "1TXNWW2" at bounding box center [769, 362] width 117 height 24
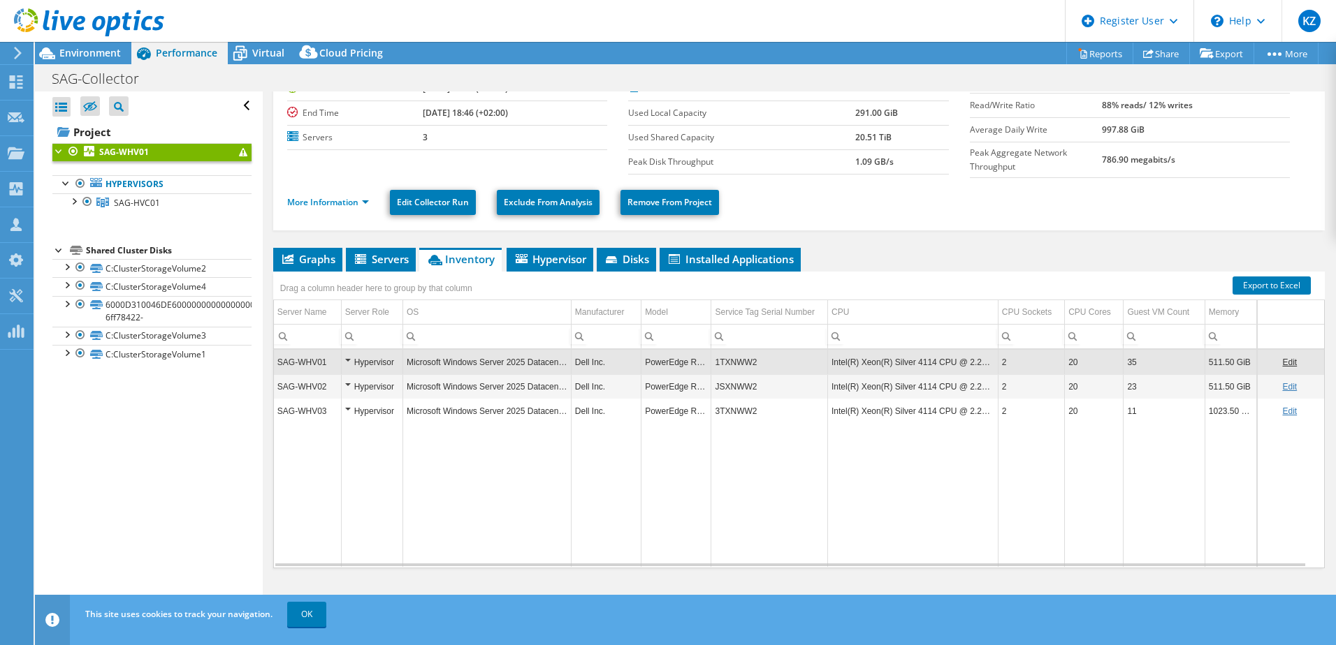
copy td "1TXNWW2"
click at [303, 258] on span "Graphs" at bounding box center [307, 259] width 55 height 14
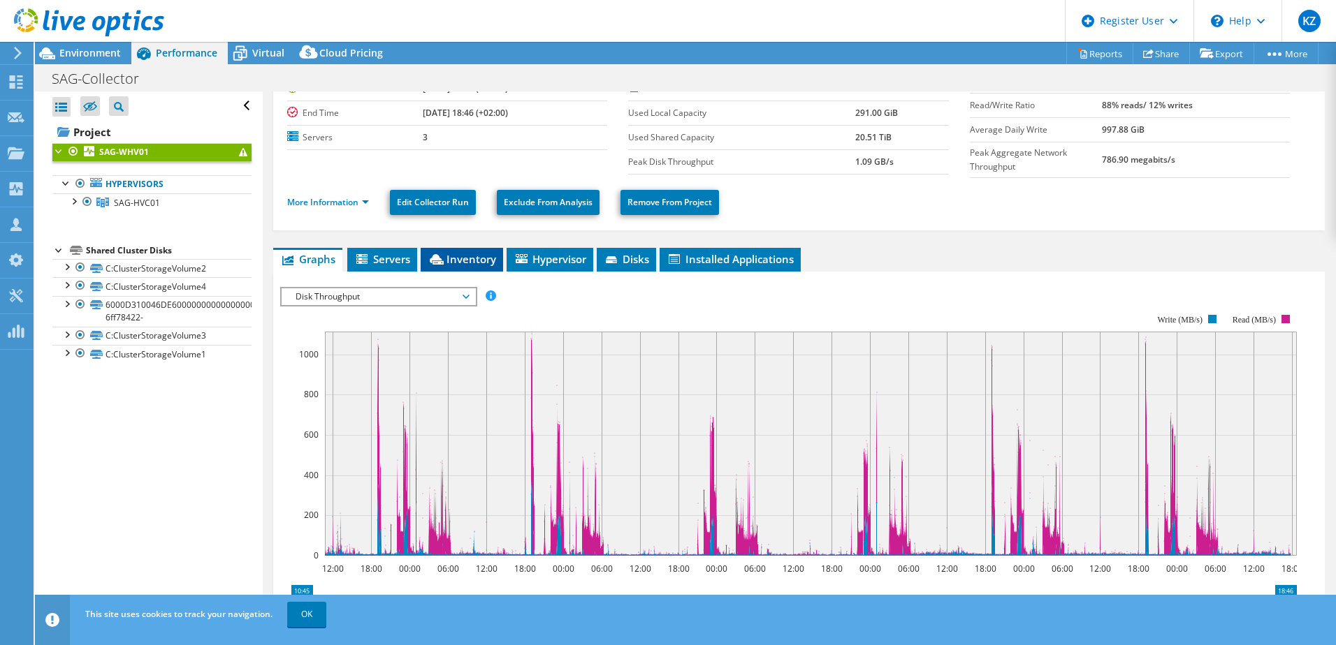
click at [477, 258] on span "Inventory" at bounding box center [461, 259] width 68 height 14
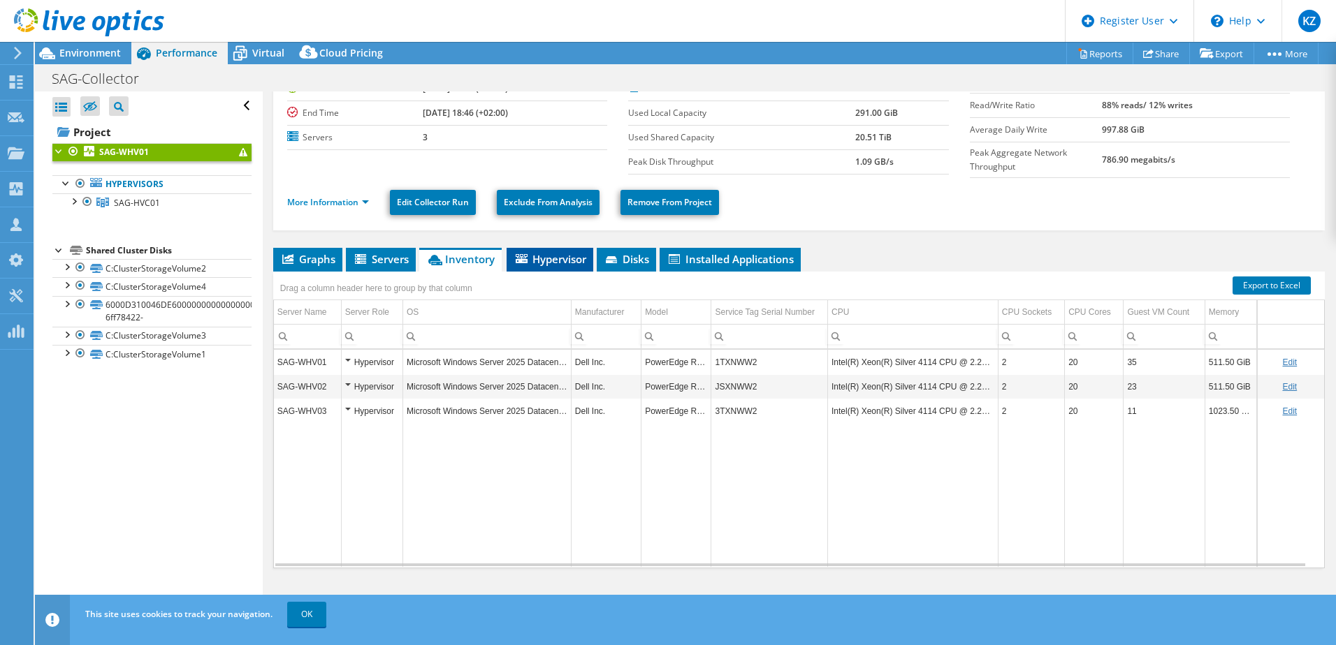
click at [575, 264] on li "Hypervisor" at bounding box center [549, 260] width 87 height 24
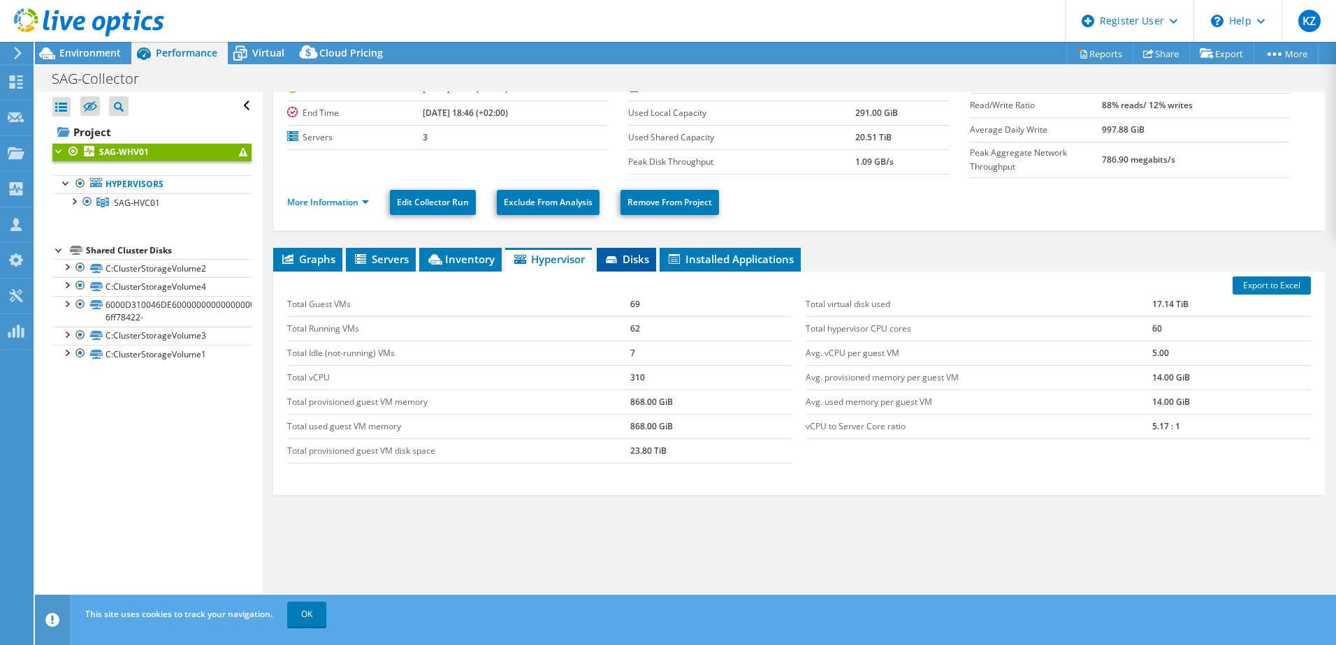
click at [646, 260] on span "Disks" at bounding box center [626, 259] width 45 height 14
